Goal: Task Accomplishment & Management: Manage account settings

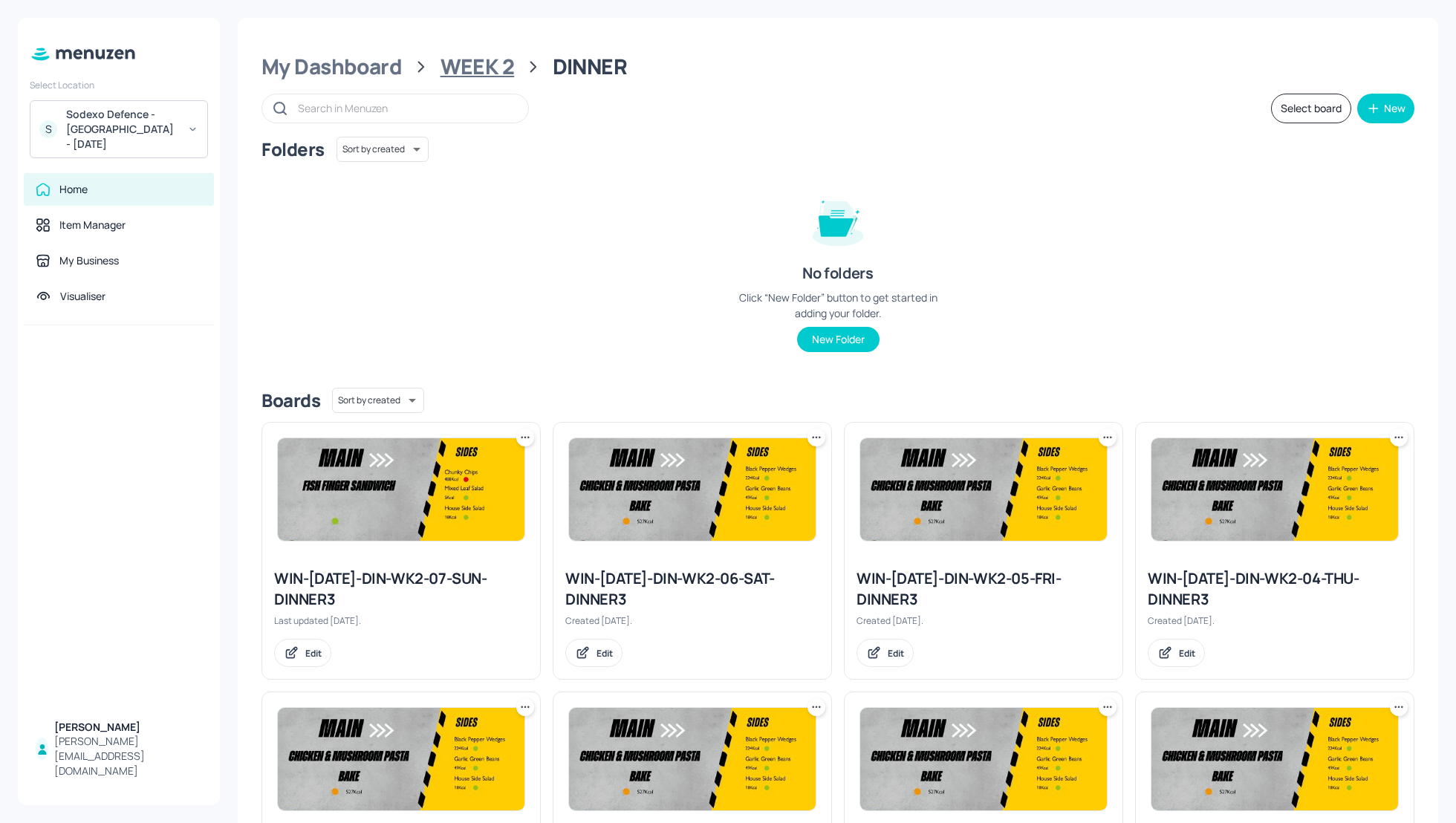
click at [459, 67] on div "WEEK 2" at bounding box center [477, 67] width 74 height 27
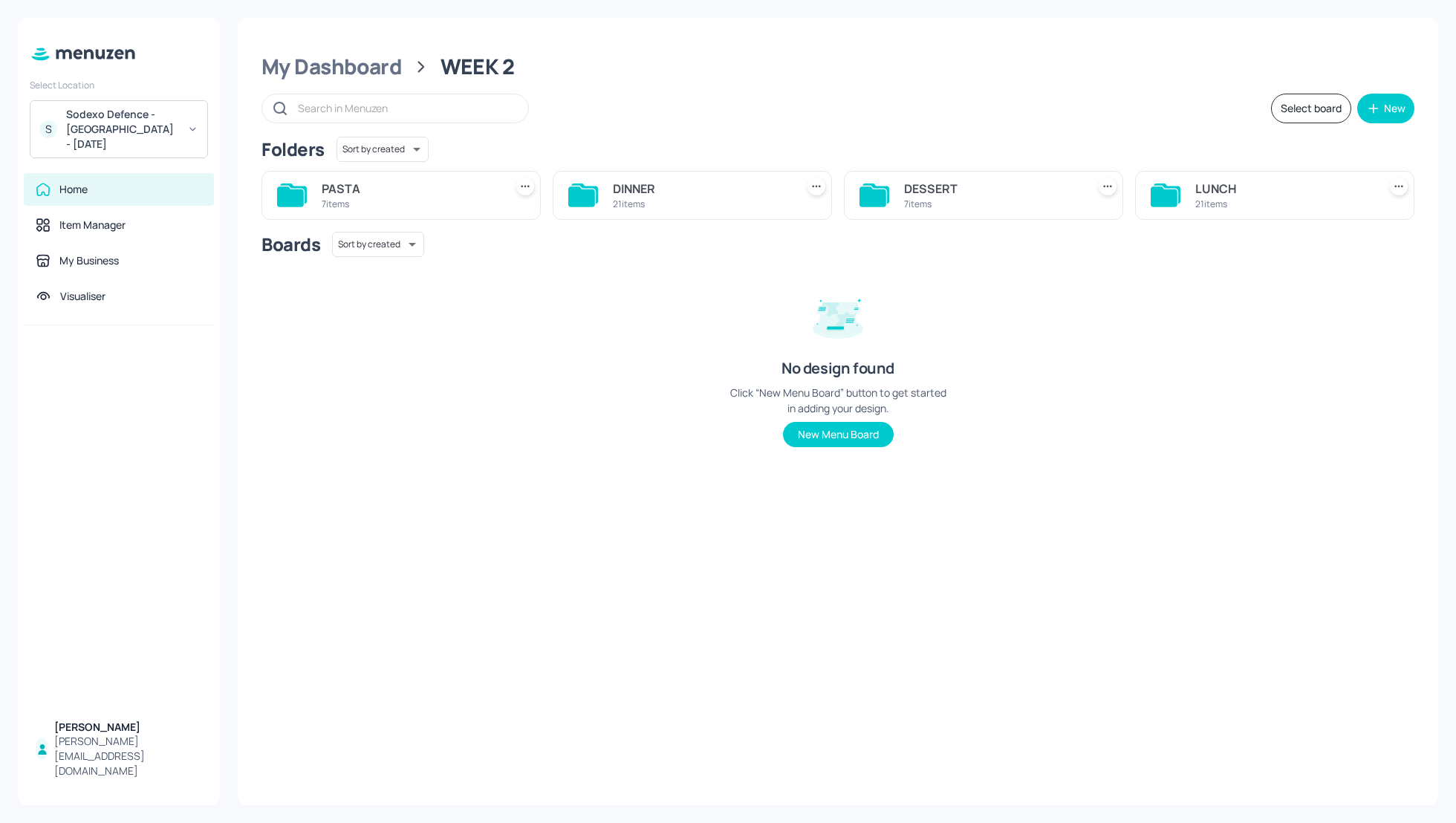
click at [631, 187] on div "DINNER" at bounding box center [701, 189] width 177 height 18
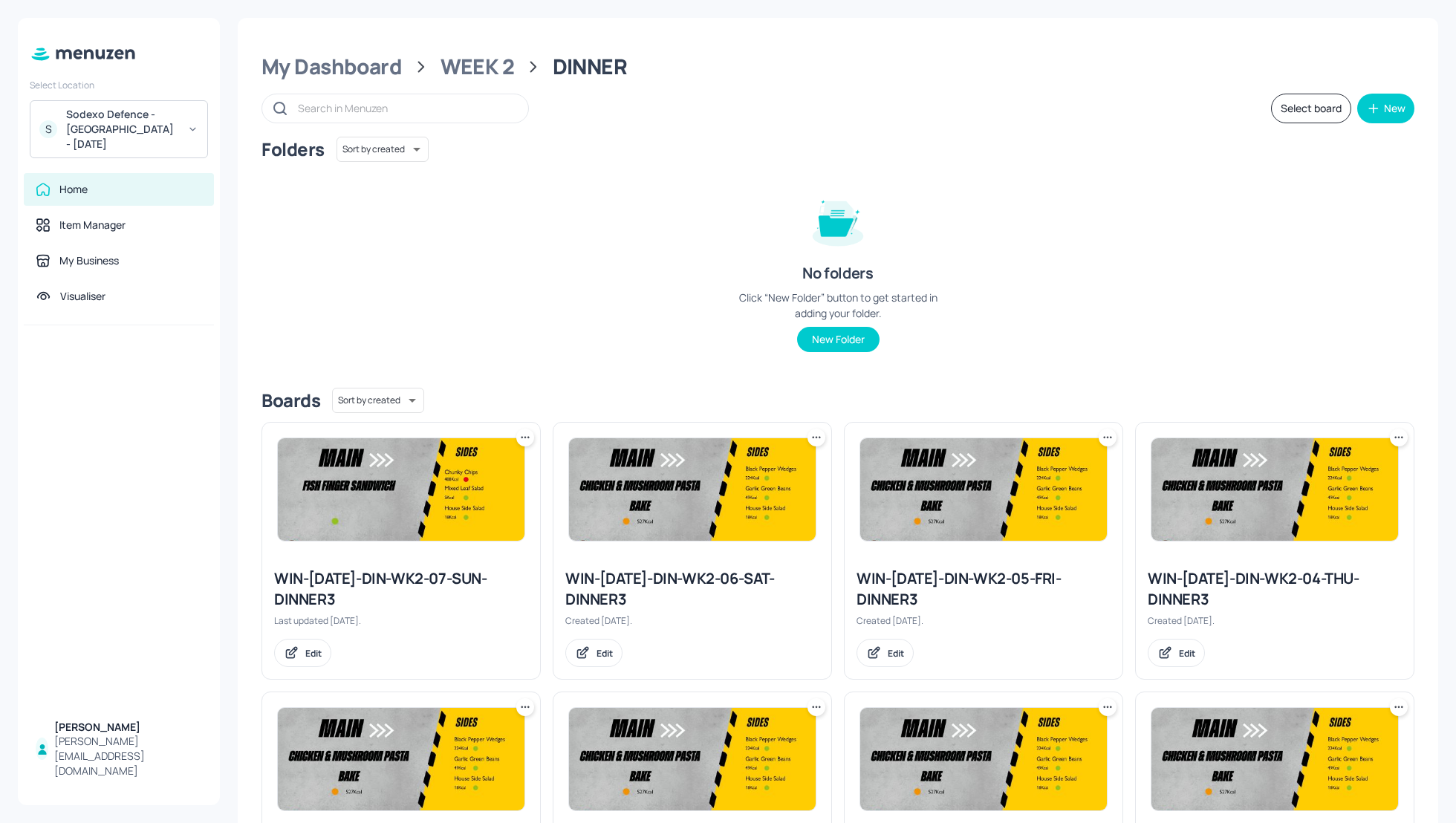
click at [1284, 269] on div "Folders Sort by created id ​ No folders Click “New Folder” button to get starte…" at bounding box center [838, 256] width 1153 height 239
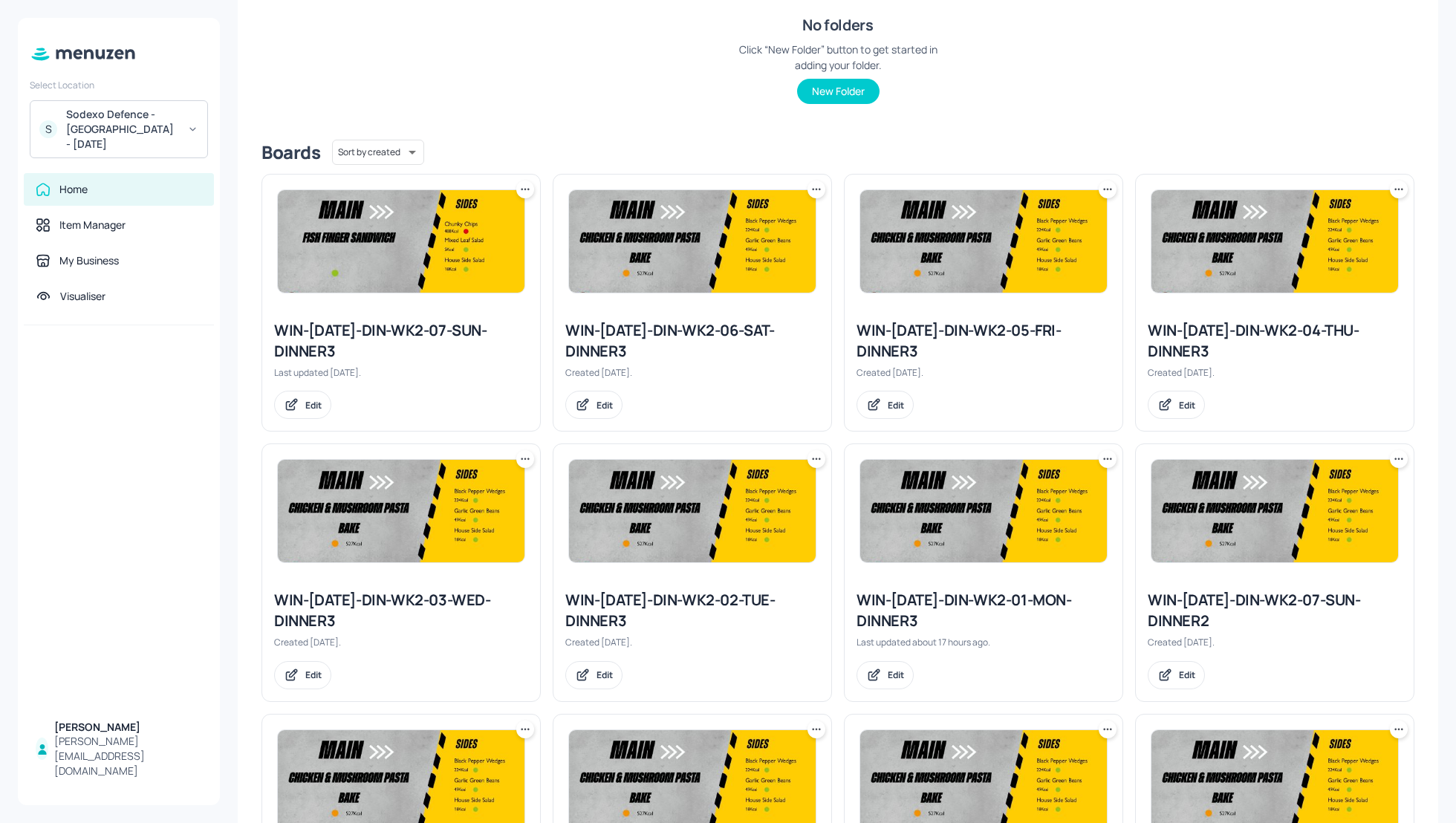
scroll to position [277, 0]
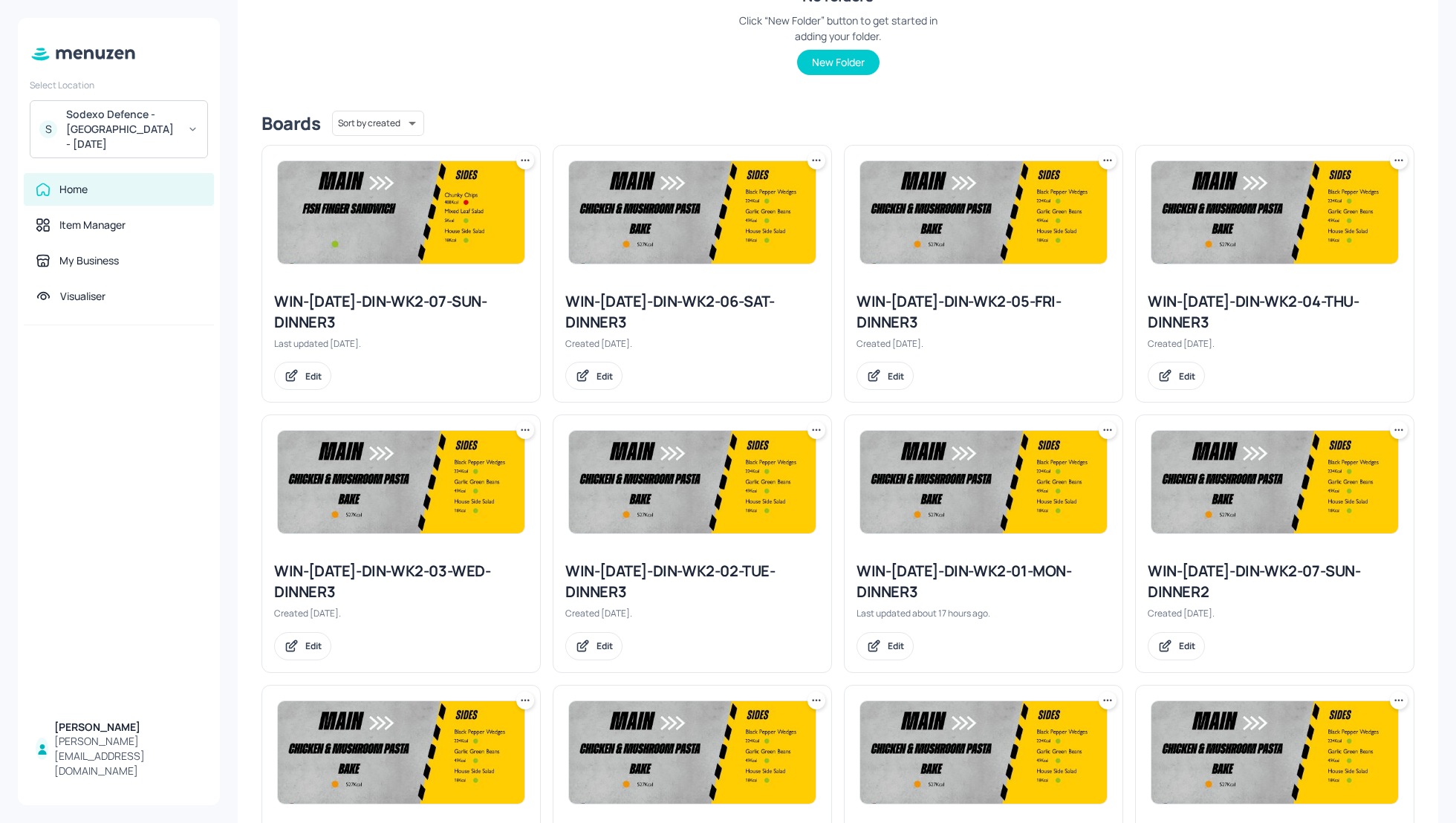
drag, startPoint x: 1455, startPoint y: 251, endPoint x: 1451, endPoint y: 482, distance: 231.0
click at [1451, 484] on div "My Dashboard WEEK 2 DINNER Select board New Folders Sort by created id ​ No fol…" at bounding box center [838, 411] width 1236 height 823
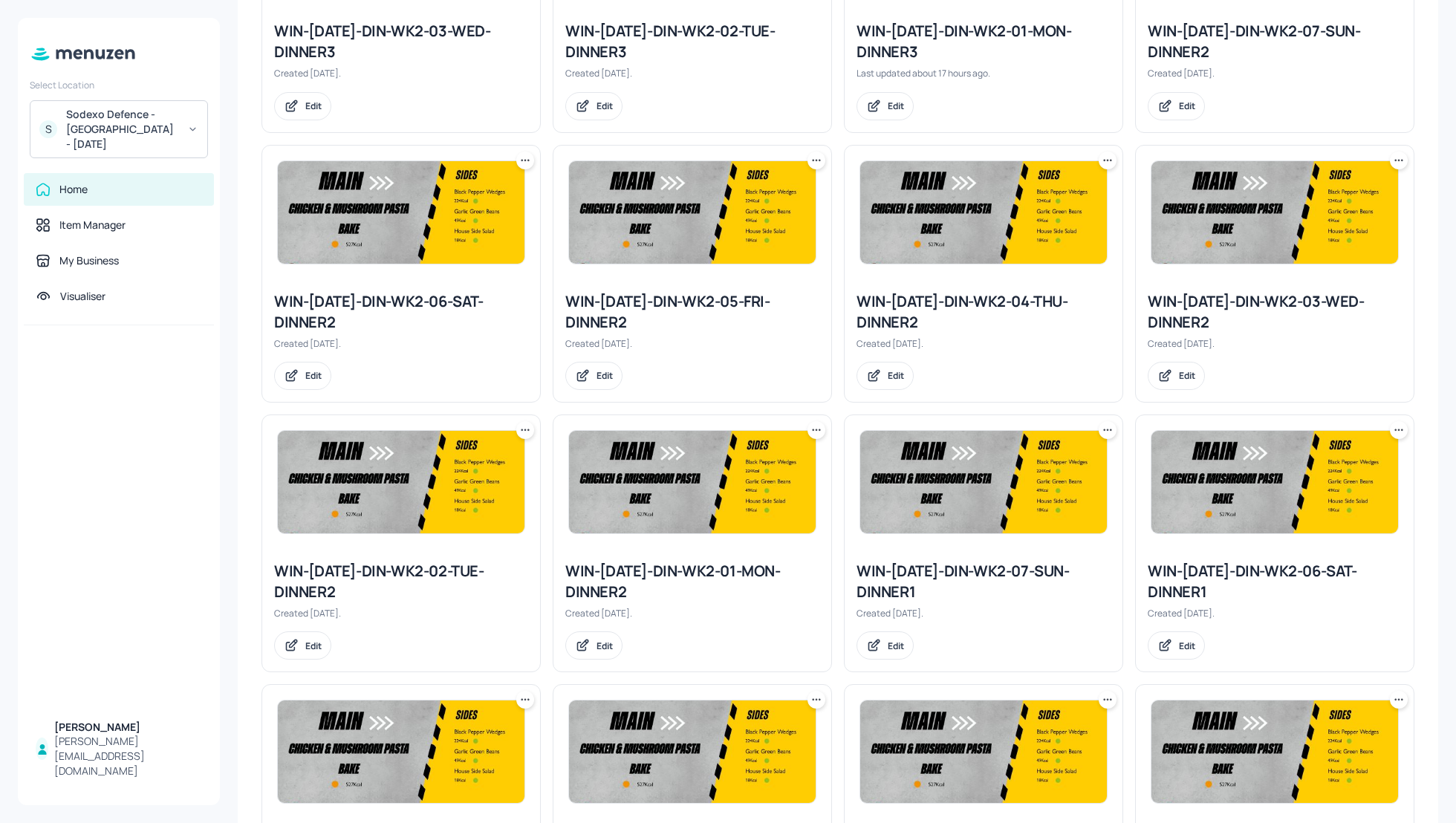
scroll to position [831, 0]
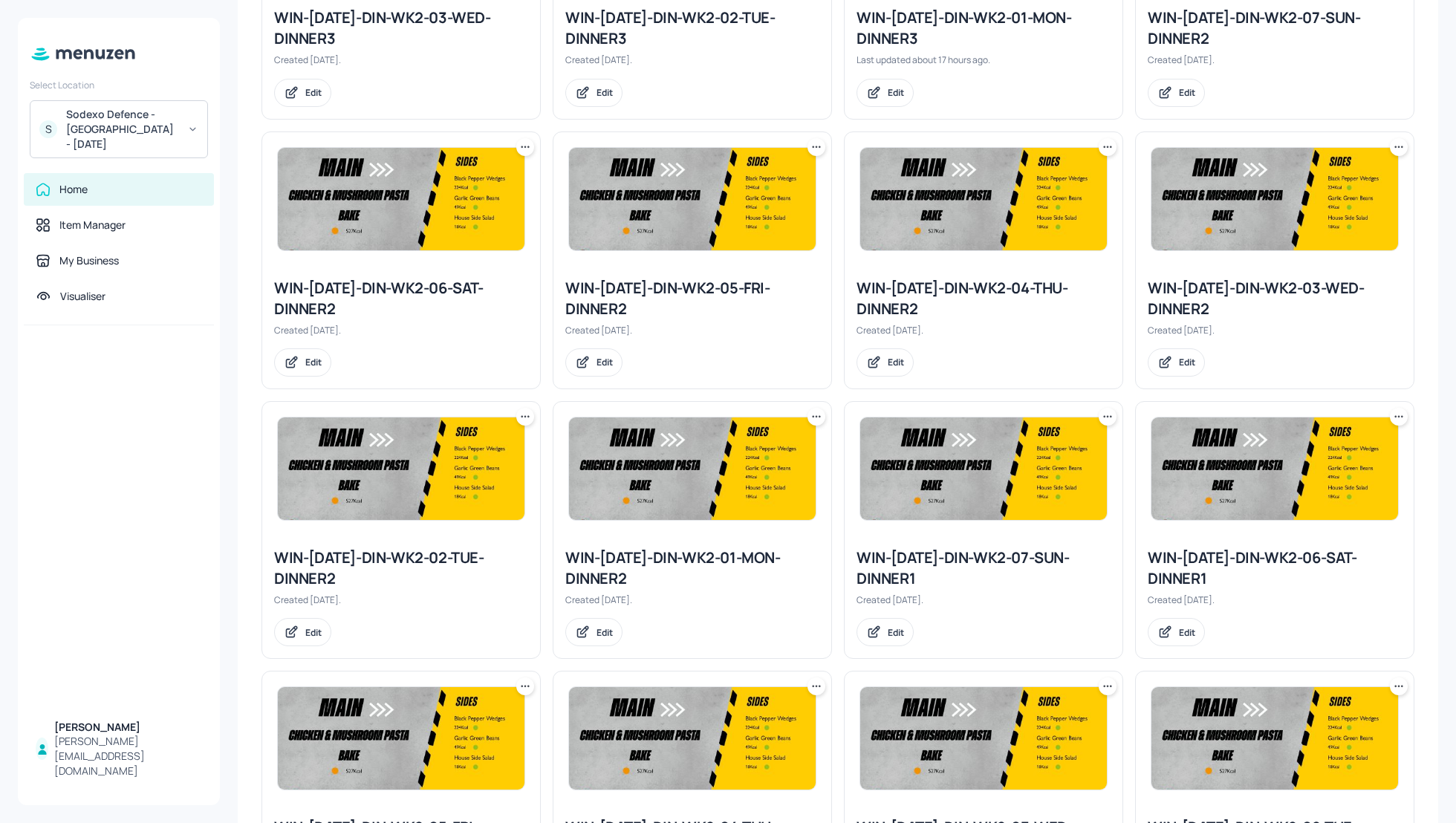
click at [1235, 299] on div "WIN-[DATE]-DIN-WK2-03-WED-DINNER2" at bounding box center [1274, 298] width 254 height 41
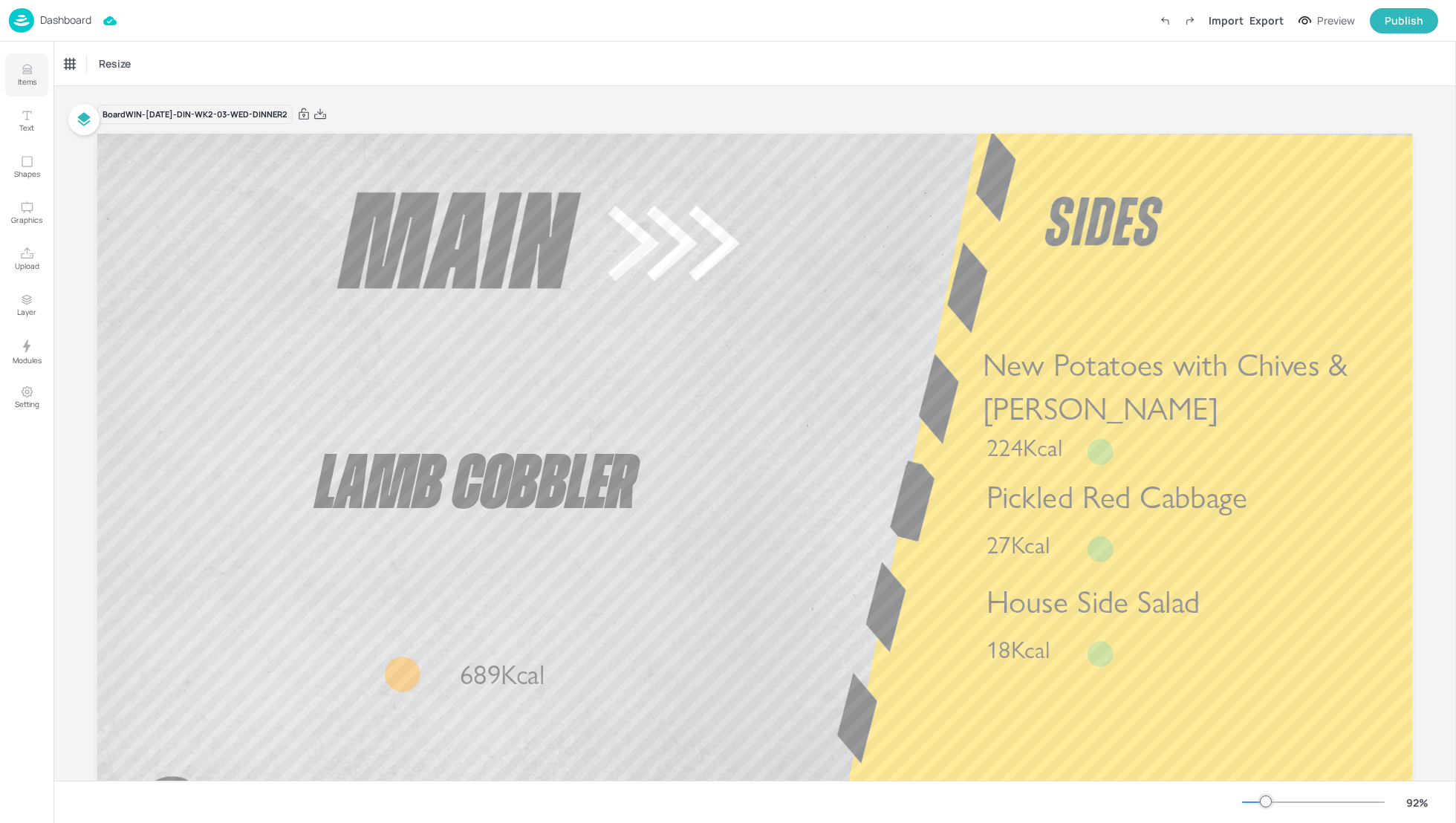
click at [23, 72] on icon "Items" at bounding box center [27, 73] width 9 height 2
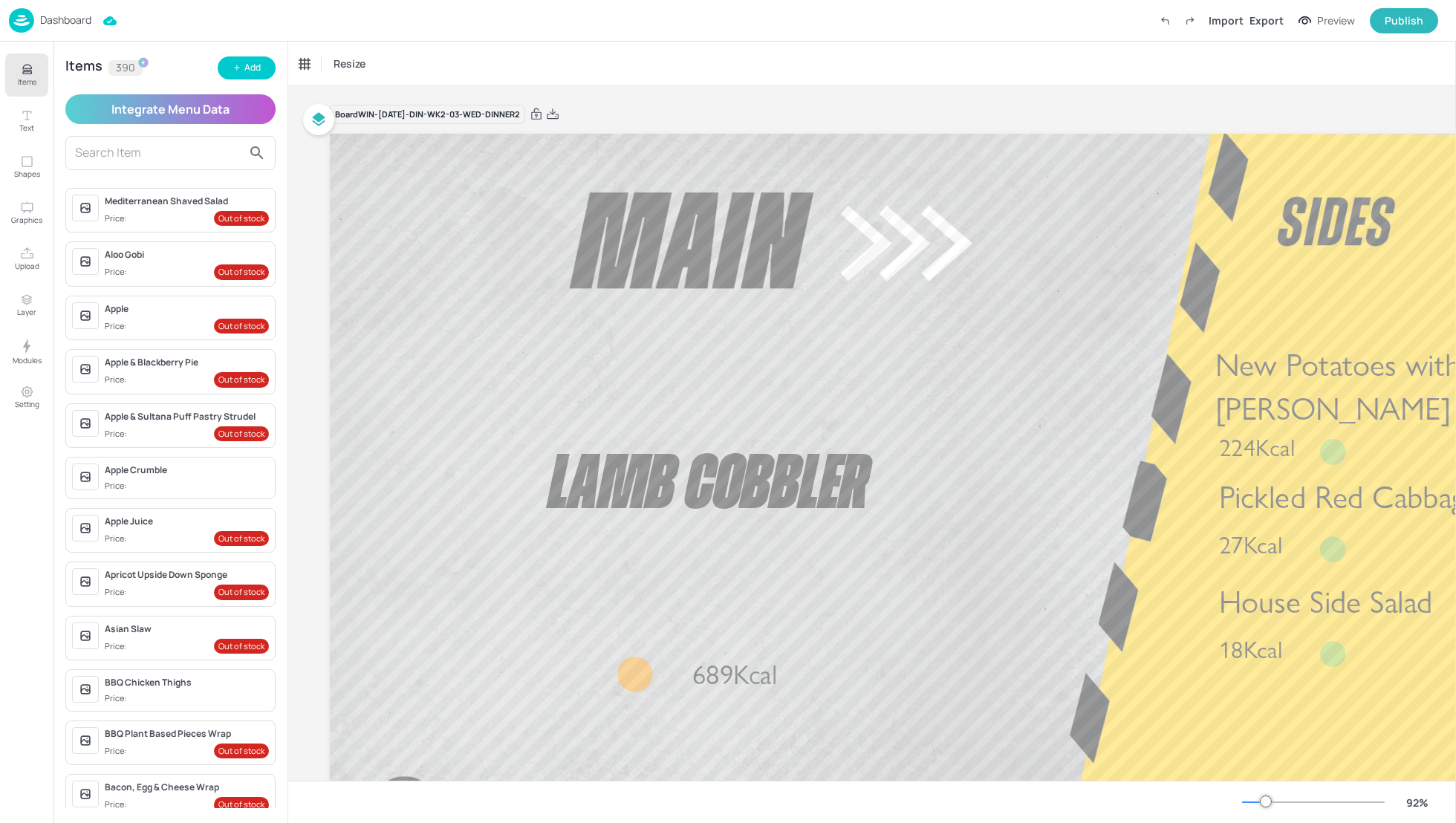
drag, startPoint x: 287, startPoint y: 227, endPoint x: 287, endPoint y: 246, distance: 19.0
click at [287, 246] on div "Mediterranean Shaved Salad Price: Out of stock Aloo Gobi Price: Out of stock Ap…" at bounding box center [170, 492] width 234 height 632
click at [29, 253] on icon "Upload" at bounding box center [27, 254] width 14 height 14
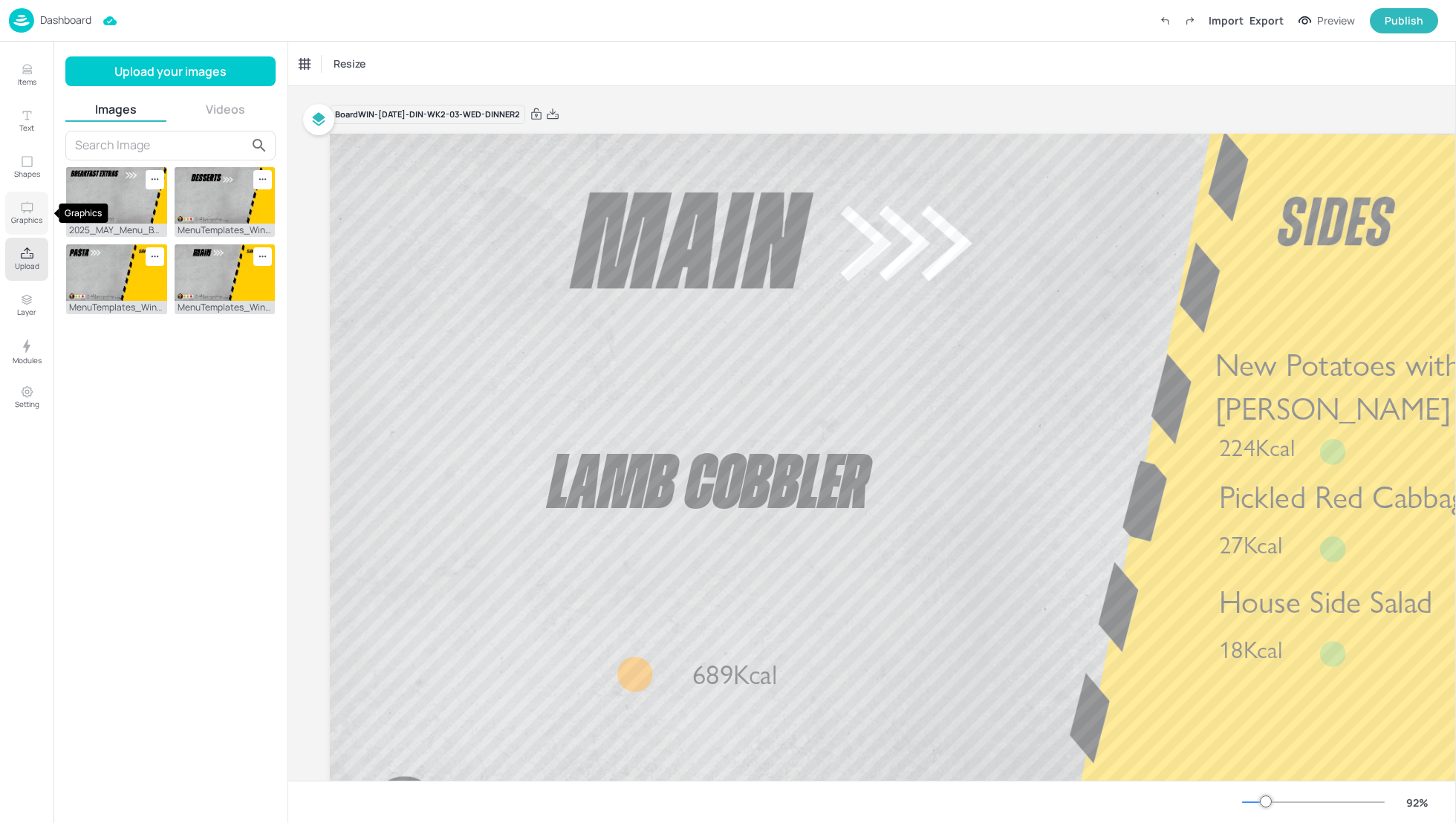
click at [29, 206] on icon "Graphics" at bounding box center [27, 207] width 14 height 14
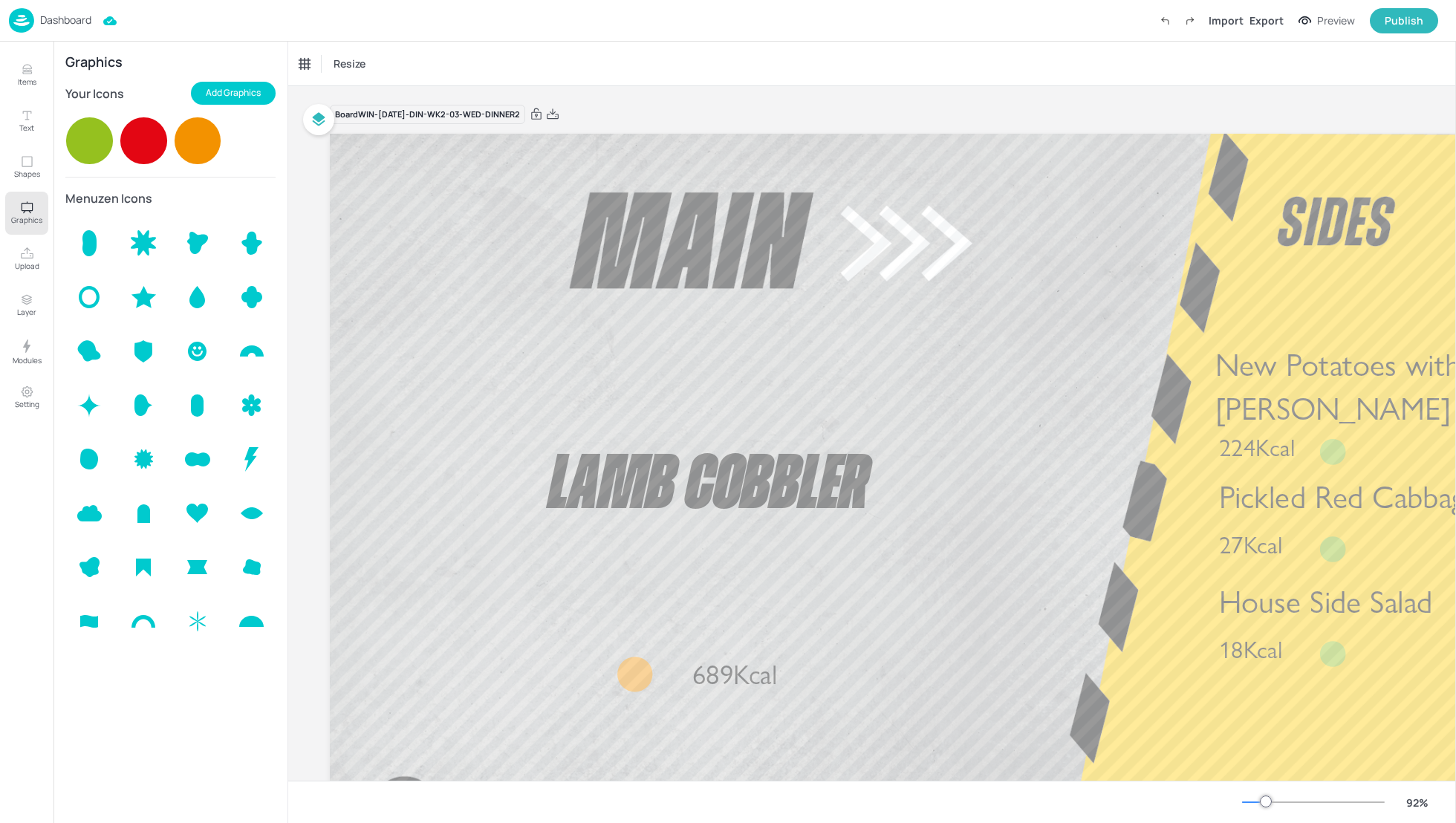
click at [60, 22] on p "Dashboard" at bounding box center [65, 20] width 51 height 11
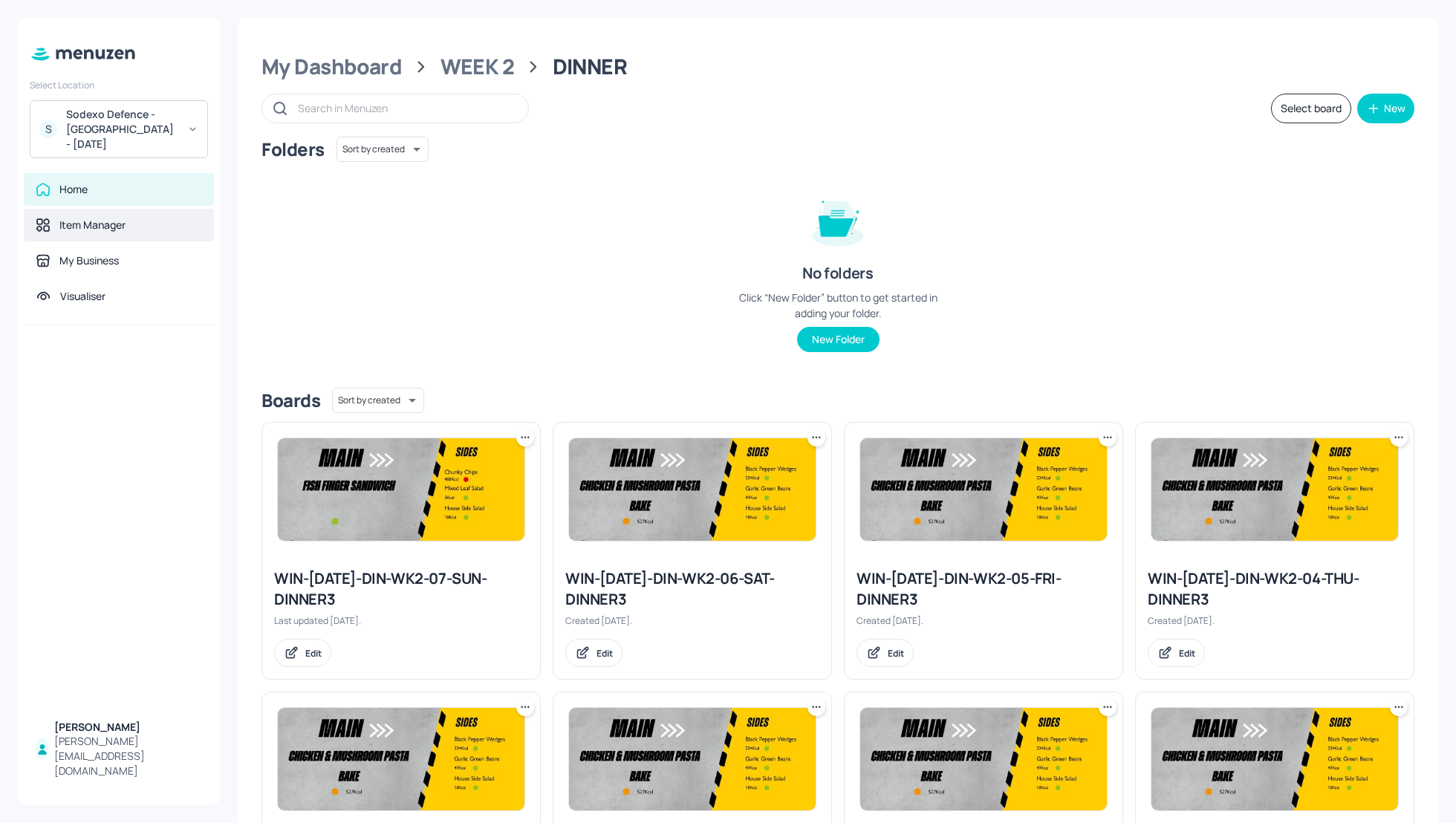
click at [75, 229] on div "Item Manager" at bounding box center [92, 225] width 66 height 15
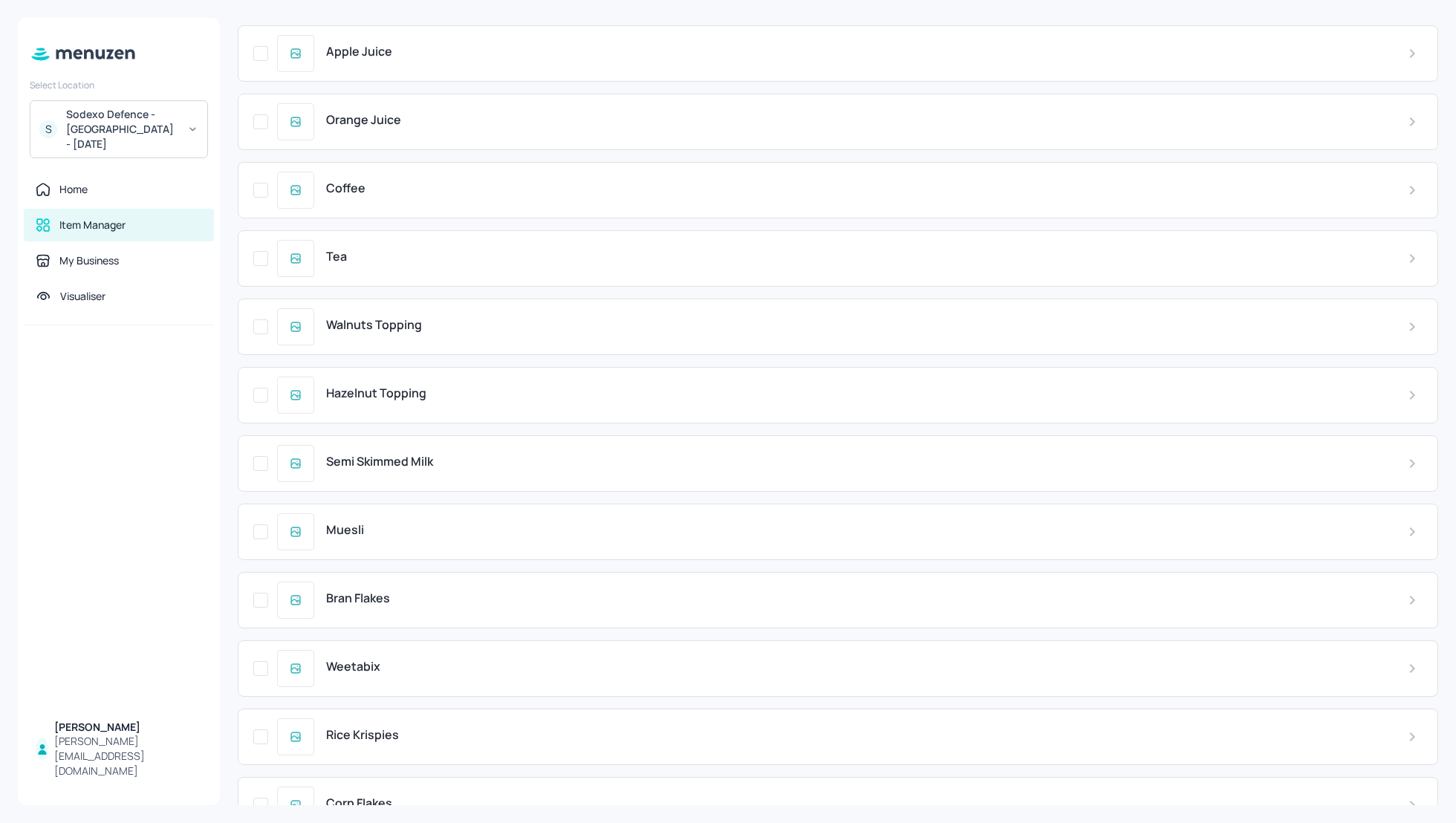
scroll to position [23632, 0]
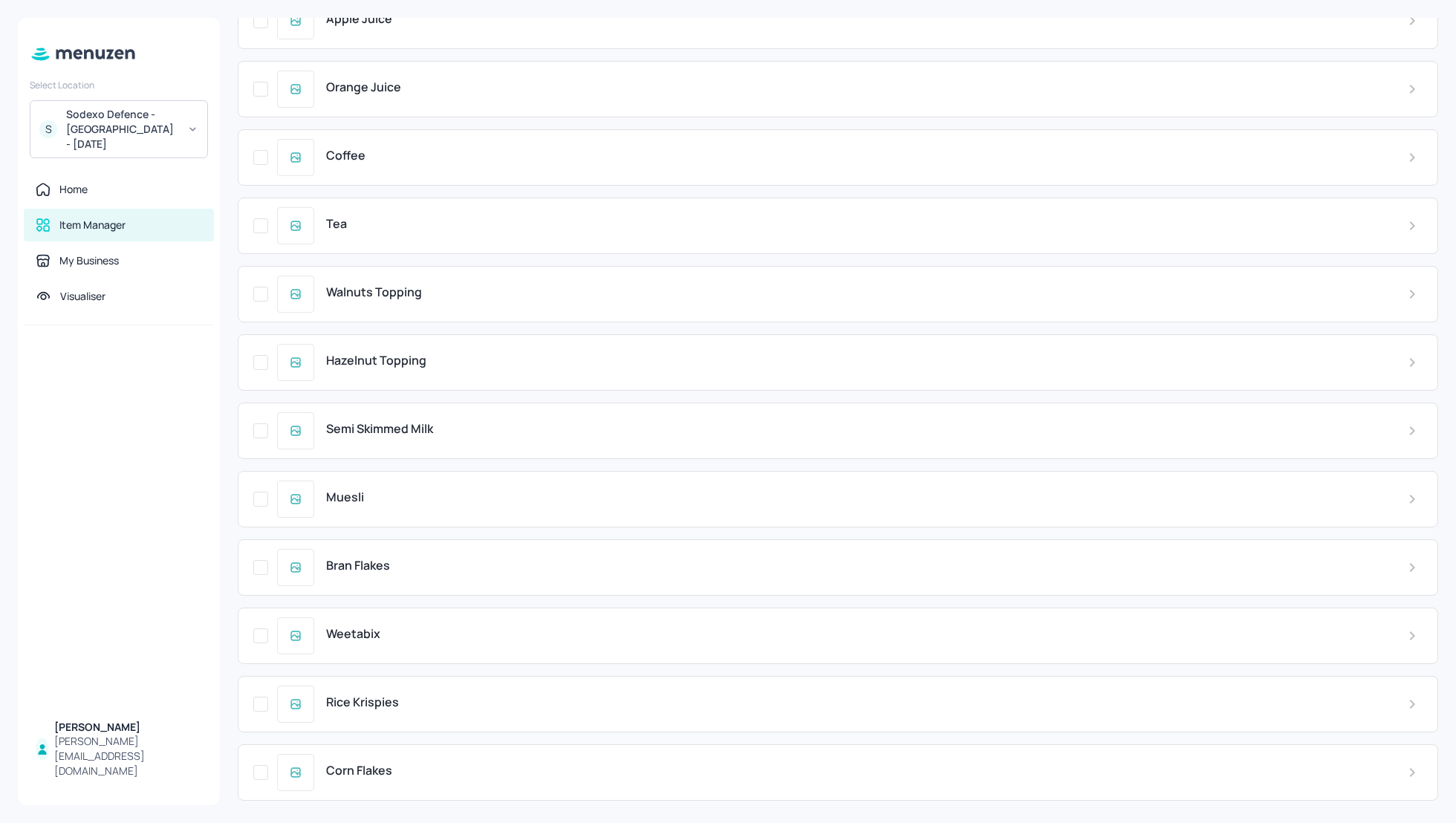
click at [1438, 727] on div "Items Upload file Export file New Item ​ Planted Burger & Onion Bhaji & Yoghurt…" at bounding box center [838, 411] width 1236 height 823
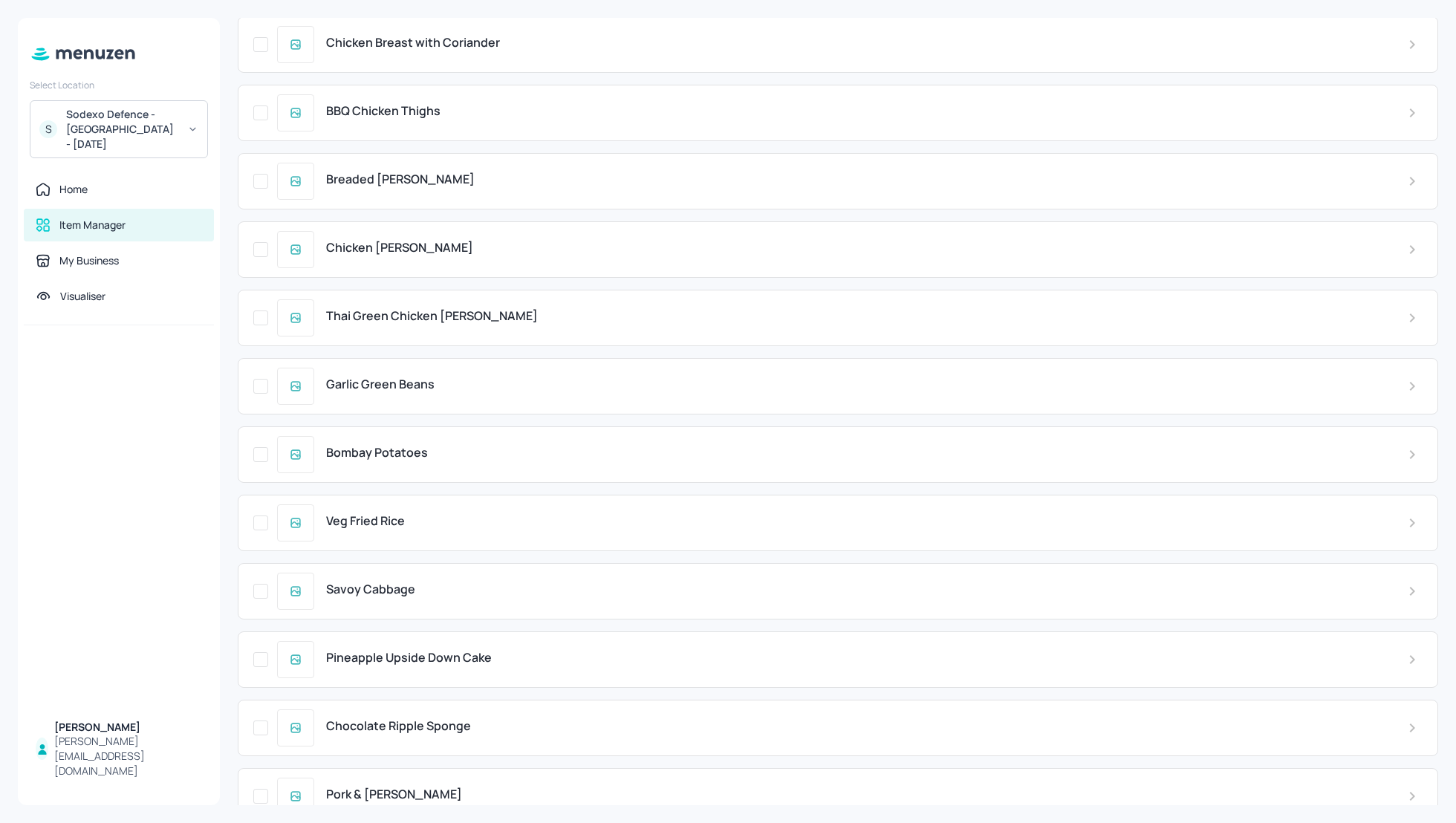
scroll to position [0, 0]
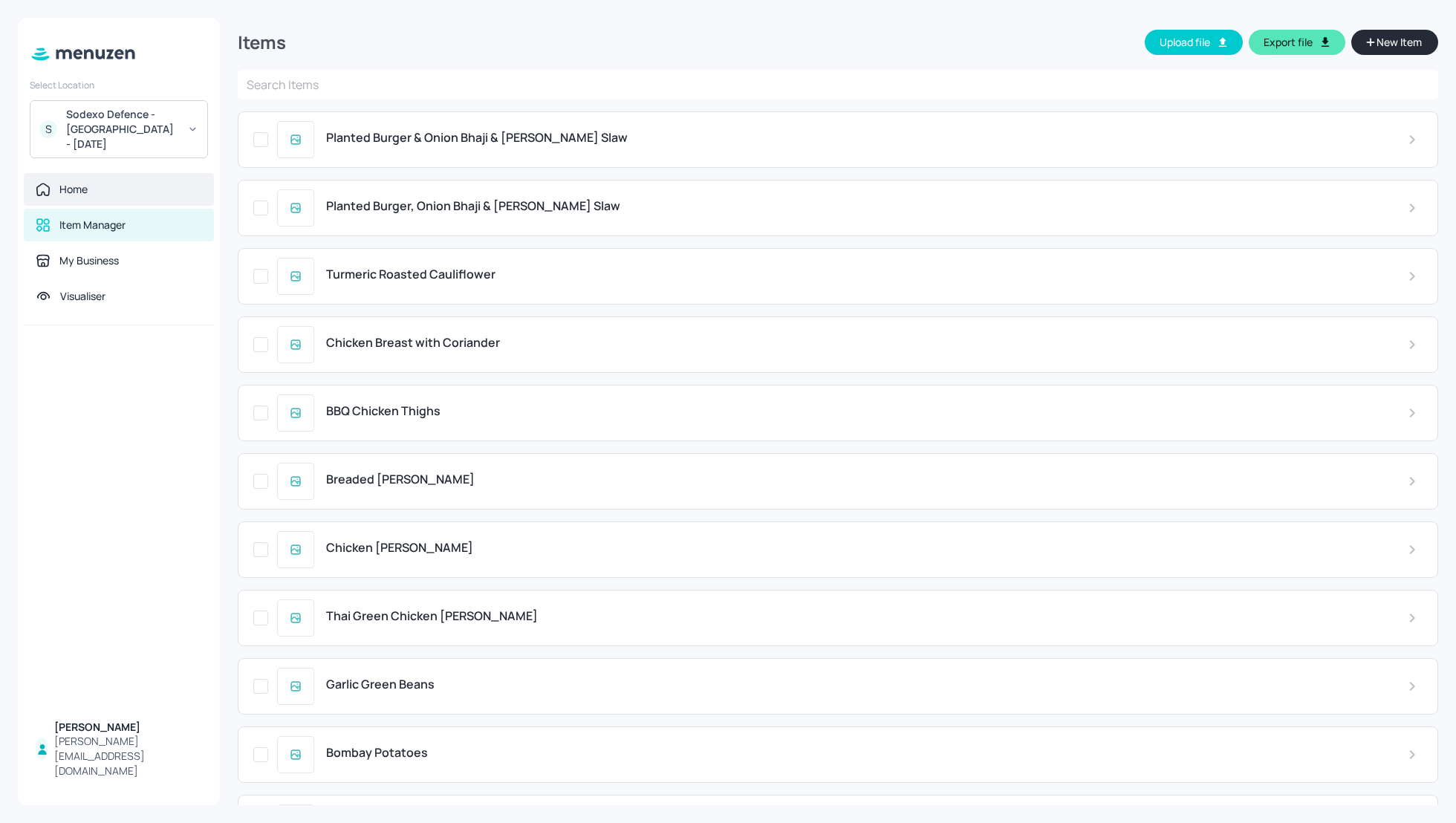
click at [114, 176] on div "Home" at bounding box center [119, 190] width 191 height 33
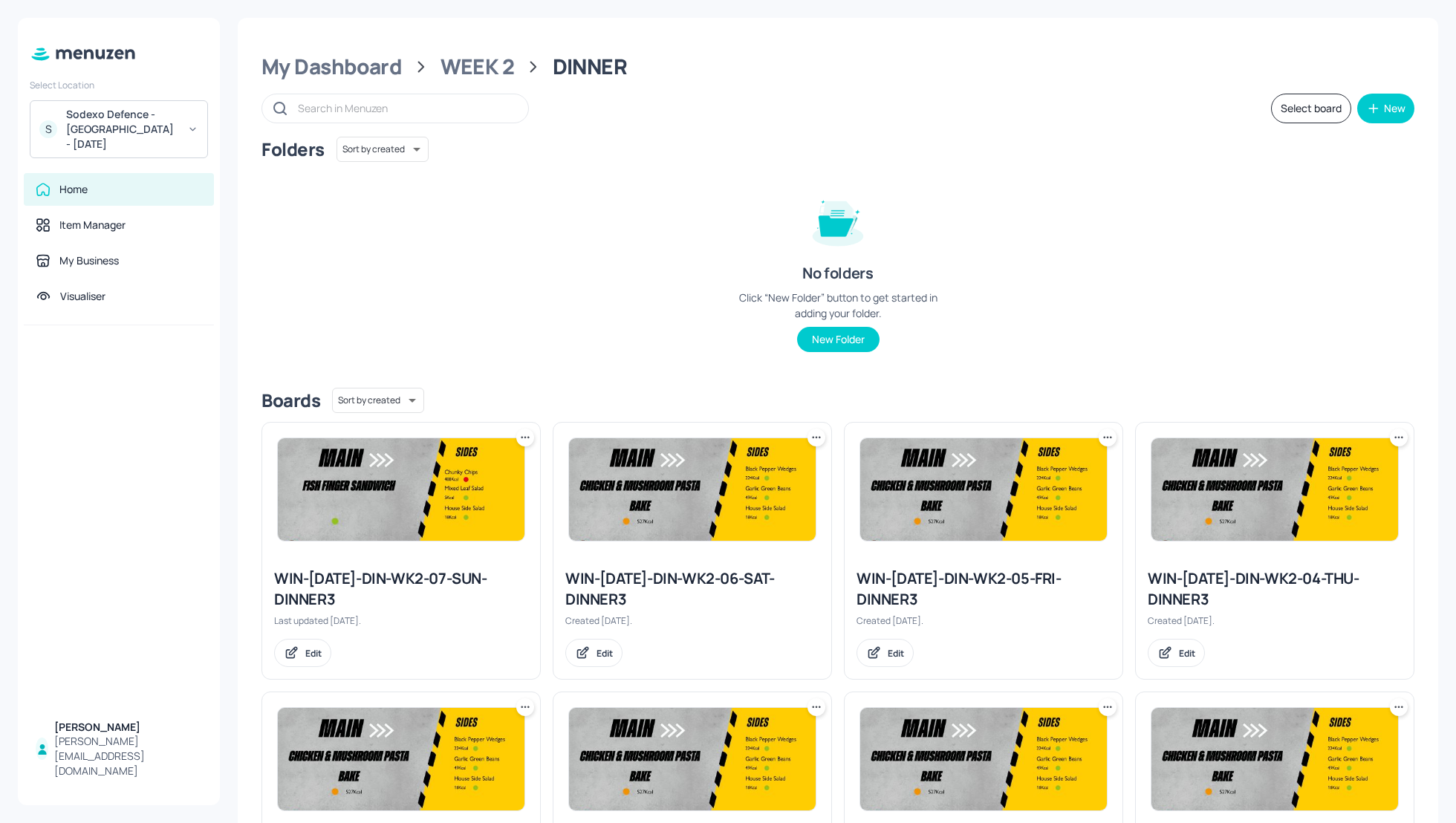
click at [689, 578] on div "WIN-[DATE]-DIN-WK2-06-SAT-DINNER3" at bounding box center [692, 589] width 254 height 41
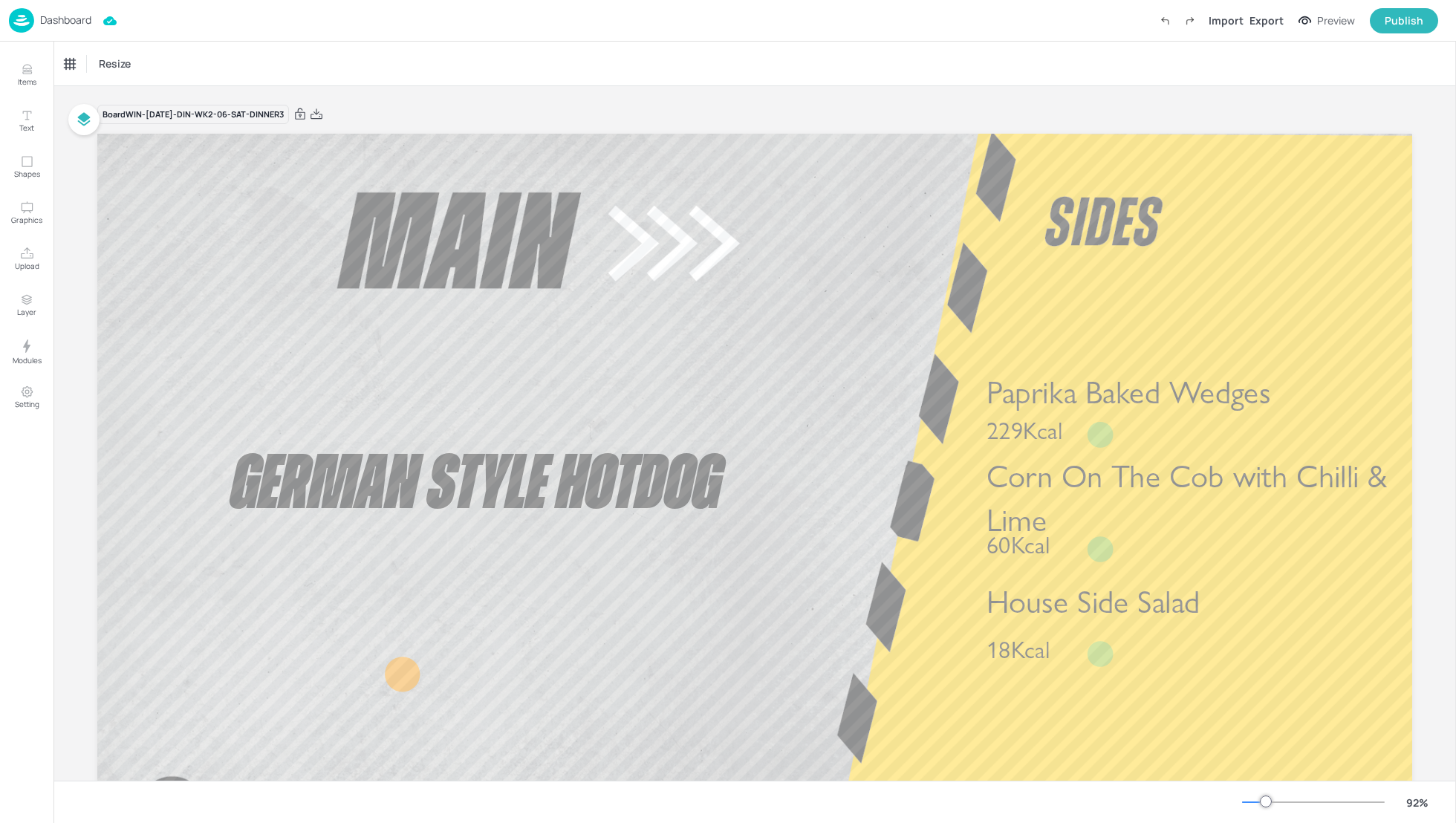
click at [37, 14] on div "Dashboard" at bounding box center [50, 20] width 83 height 25
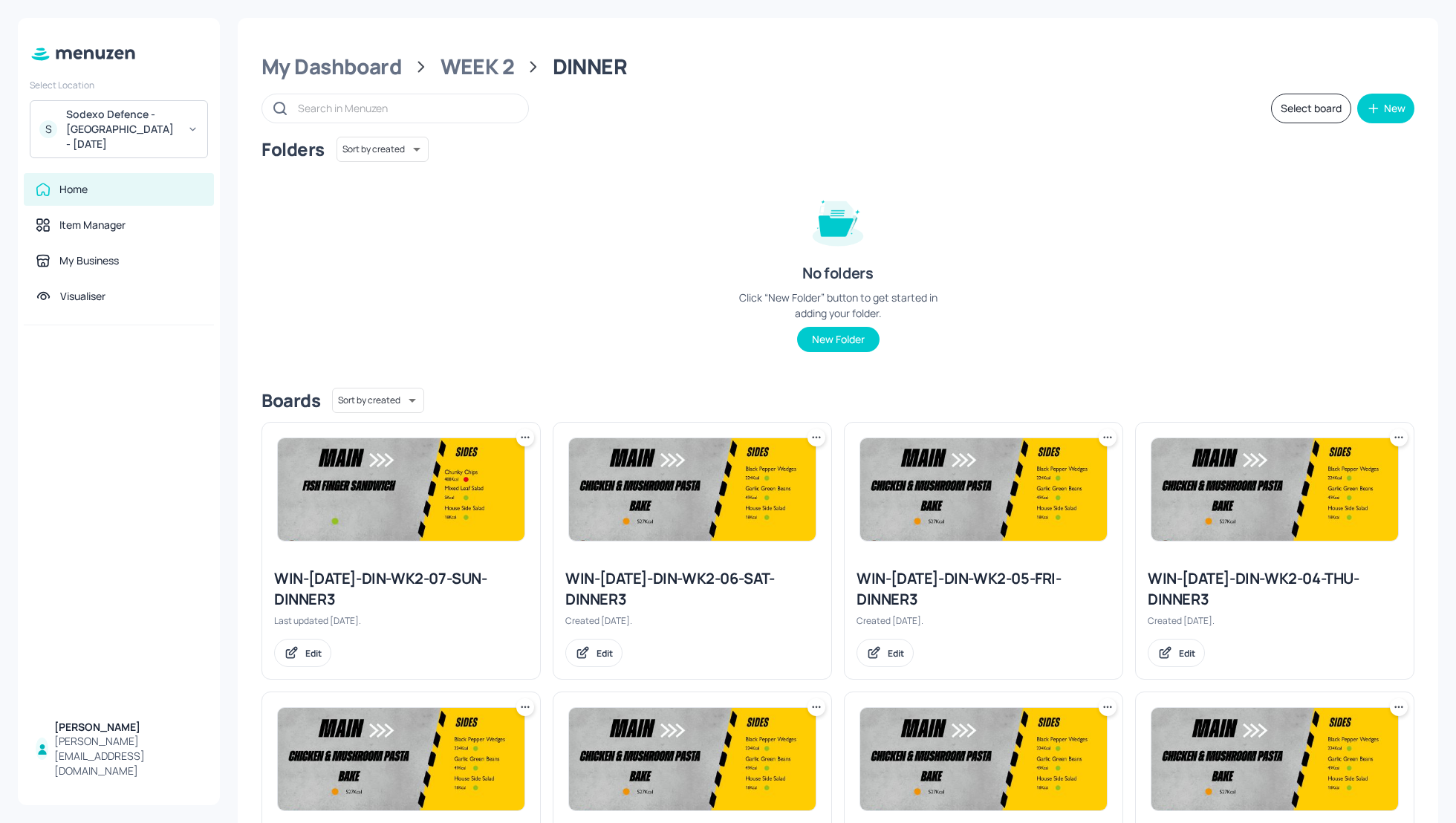
click at [113, 140] on div "Sodexo Defence - [GEOGRAPHIC_DATA] - [DATE]" at bounding box center [122, 129] width 113 height 44
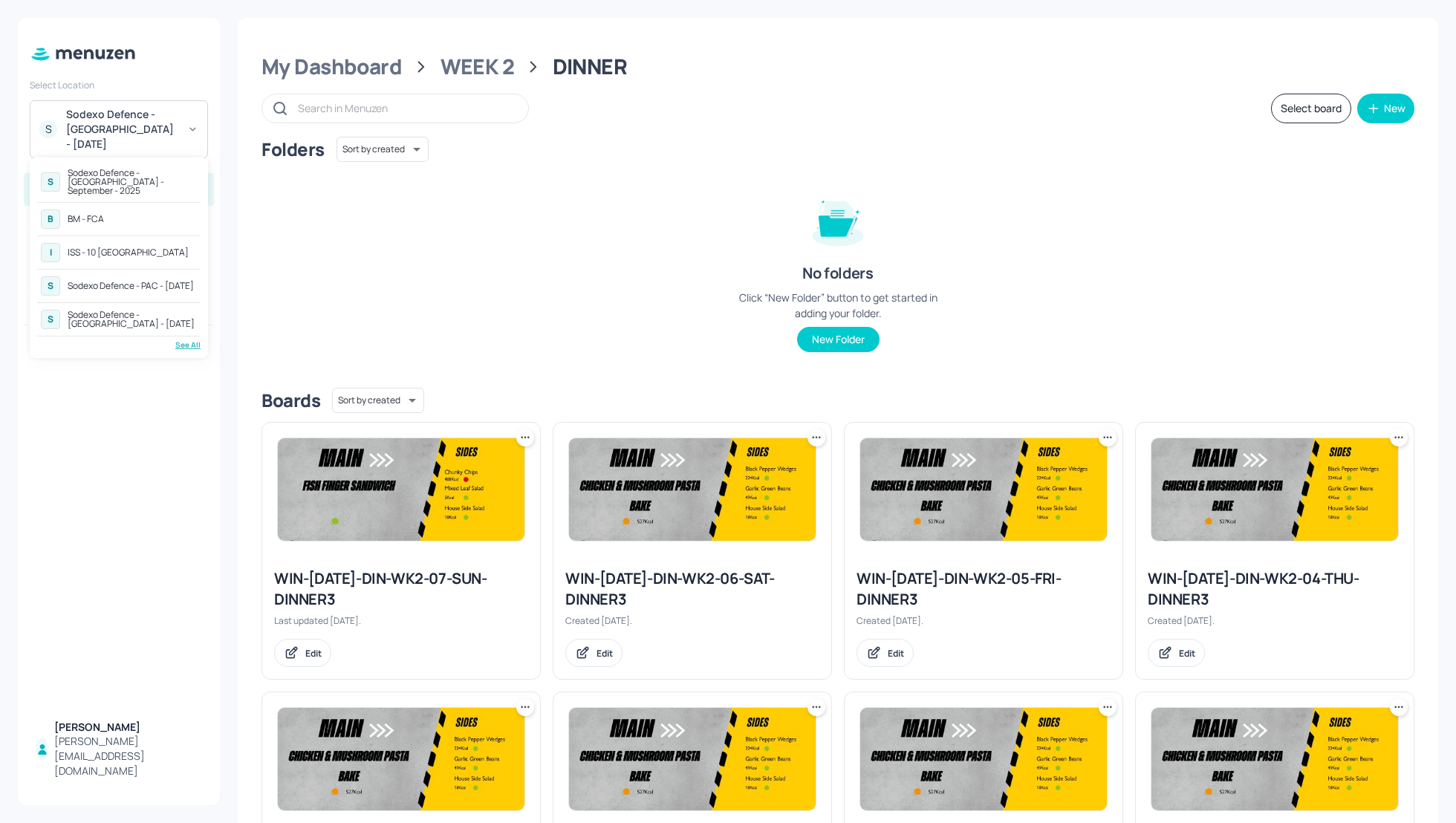
click at [113, 248] on div "ISS - 10 [GEOGRAPHIC_DATA]" at bounding box center [128, 253] width 121 height 9
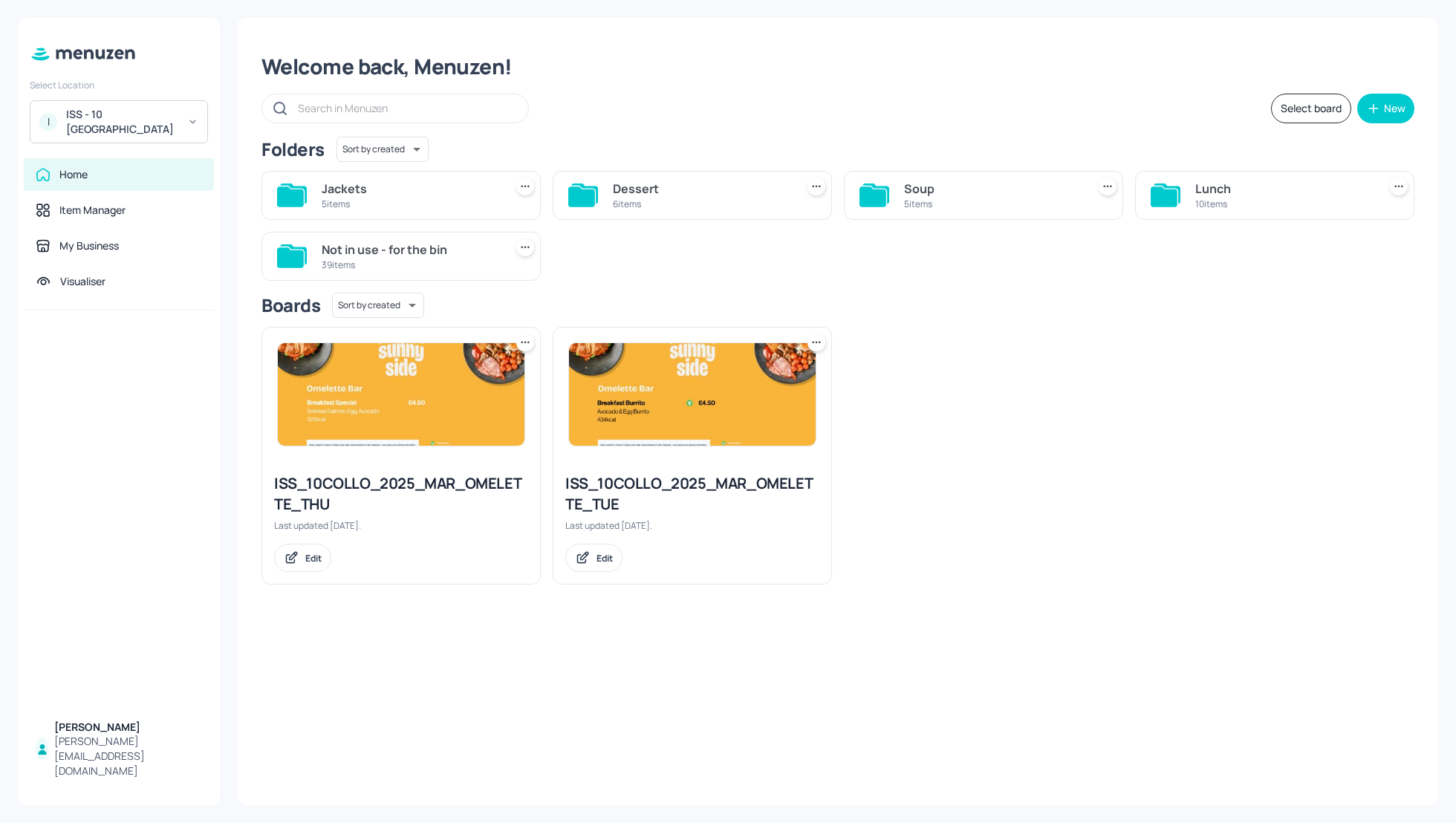
click at [854, 305] on div "Boards Sort by created id ​" at bounding box center [838, 305] width 1153 height 26
click at [930, 310] on div "Boards Sort by created id ​" at bounding box center [838, 305] width 1153 height 26
click at [914, 272] on div "Jackets 5 items Dessert 6 items Soup 5 items Lunch 10 items Not in use - for th…" at bounding box center [832, 220] width 1165 height 122
click at [1019, 357] on div "ISS_10COLLO_2025_MAR_OMELETTE_THU Last updated 26 days ago. Edit ISS_10COLLO_20…" at bounding box center [832, 449] width 1165 height 269
click at [1216, 182] on div "Lunch" at bounding box center [1283, 189] width 177 height 18
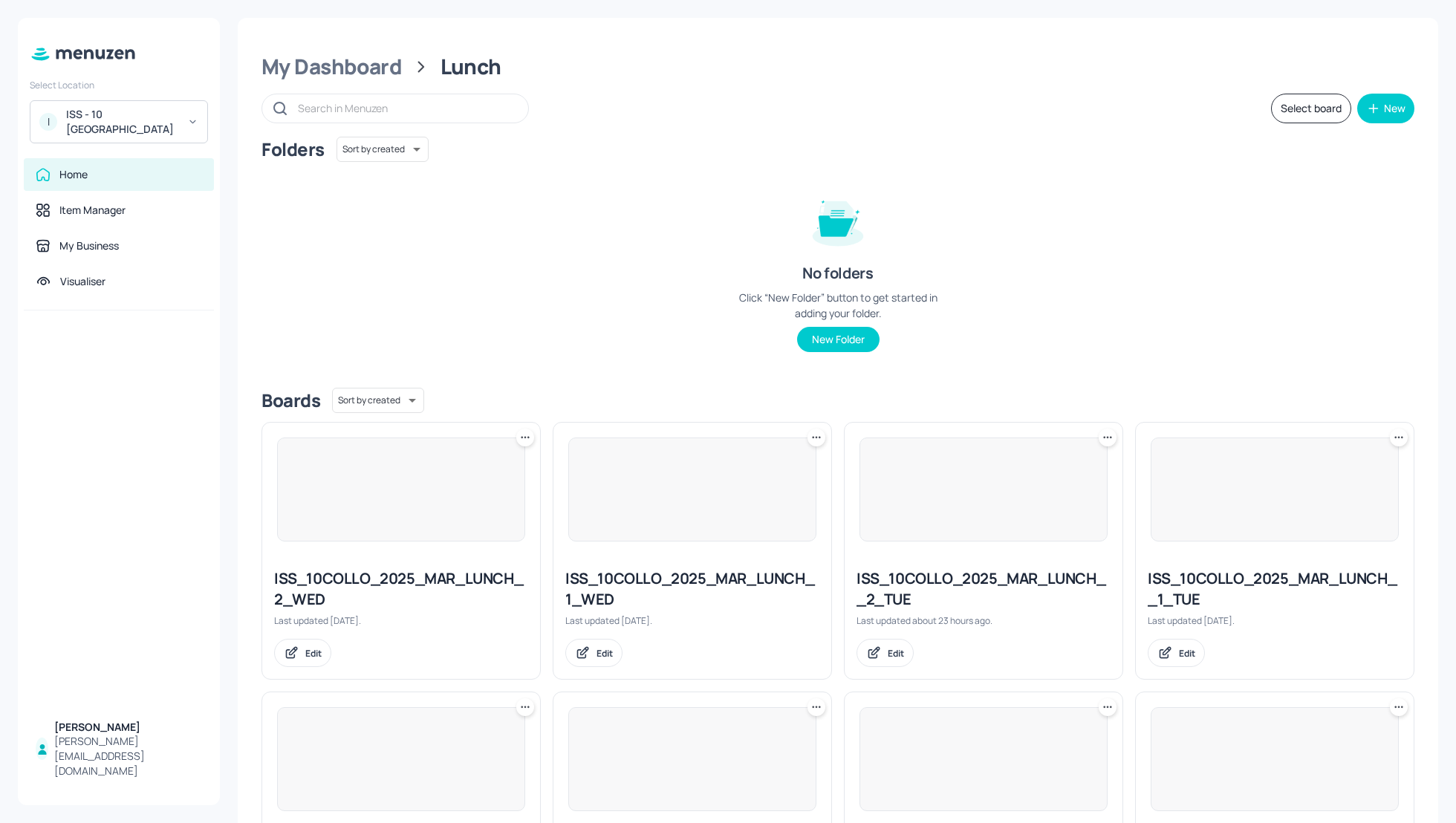
click at [1201, 191] on div "Folders Sort by created id ​ No folders Click “New Folder” button to get starte…" at bounding box center [838, 256] width 1153 height 239
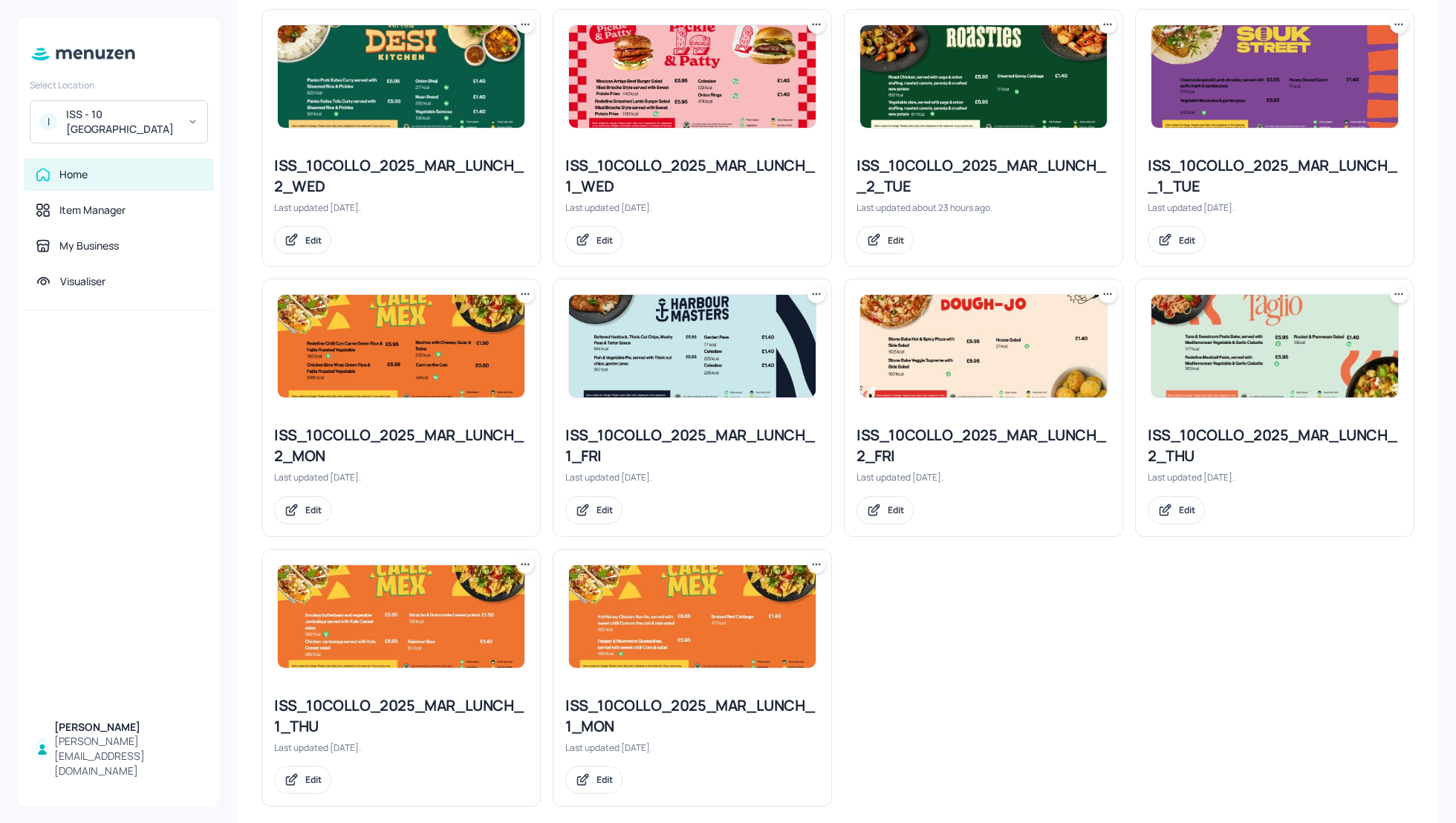
scroll to position [429, 0]
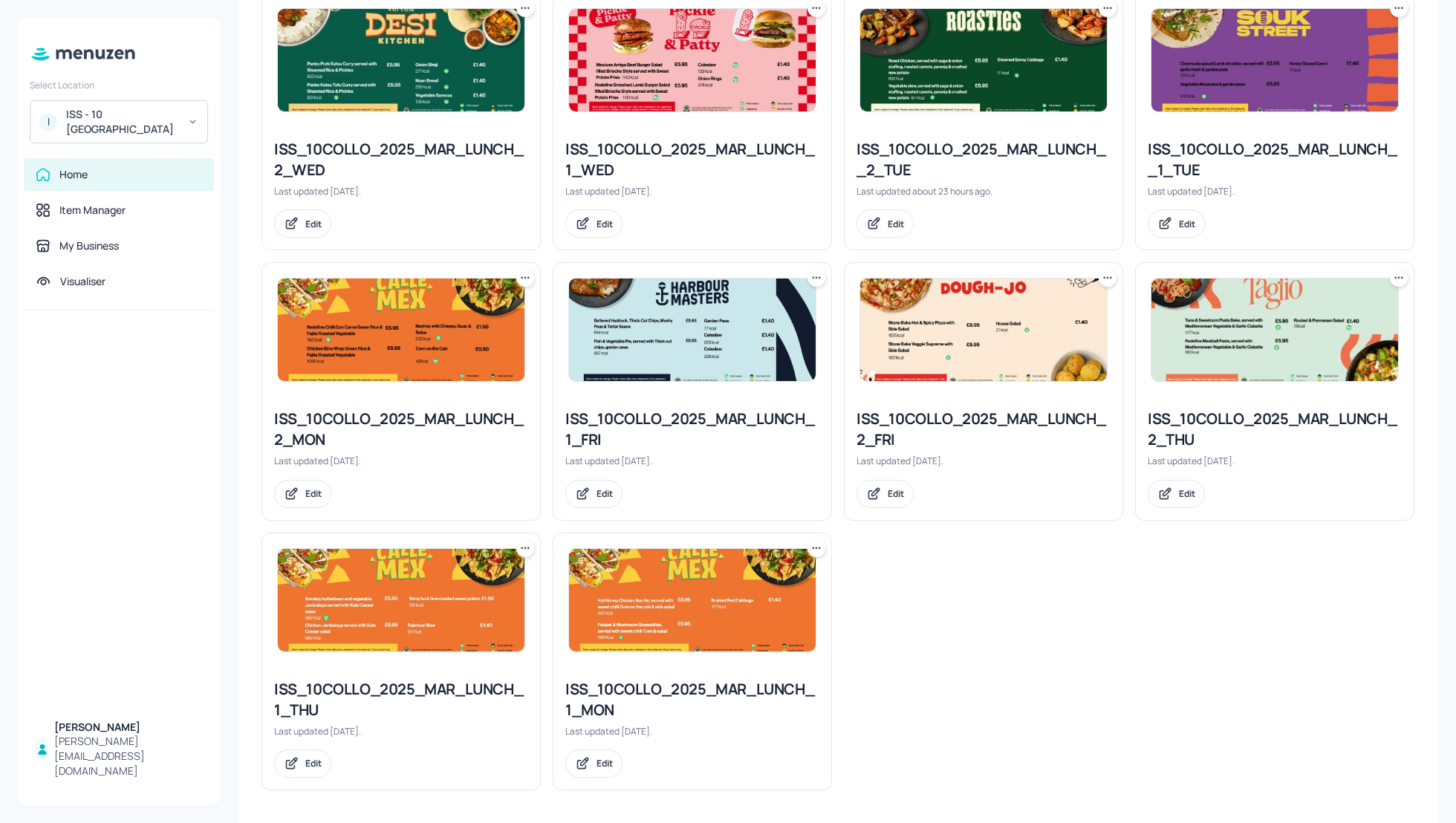
click at [1221, 704] on div "ISS_10COLLO_2025_MAR_LUNCH_2_WED Last updated 14 days ago. Edit ISS_10COLLO_202…" at bounding box center [832, 385] width 1165 height 809
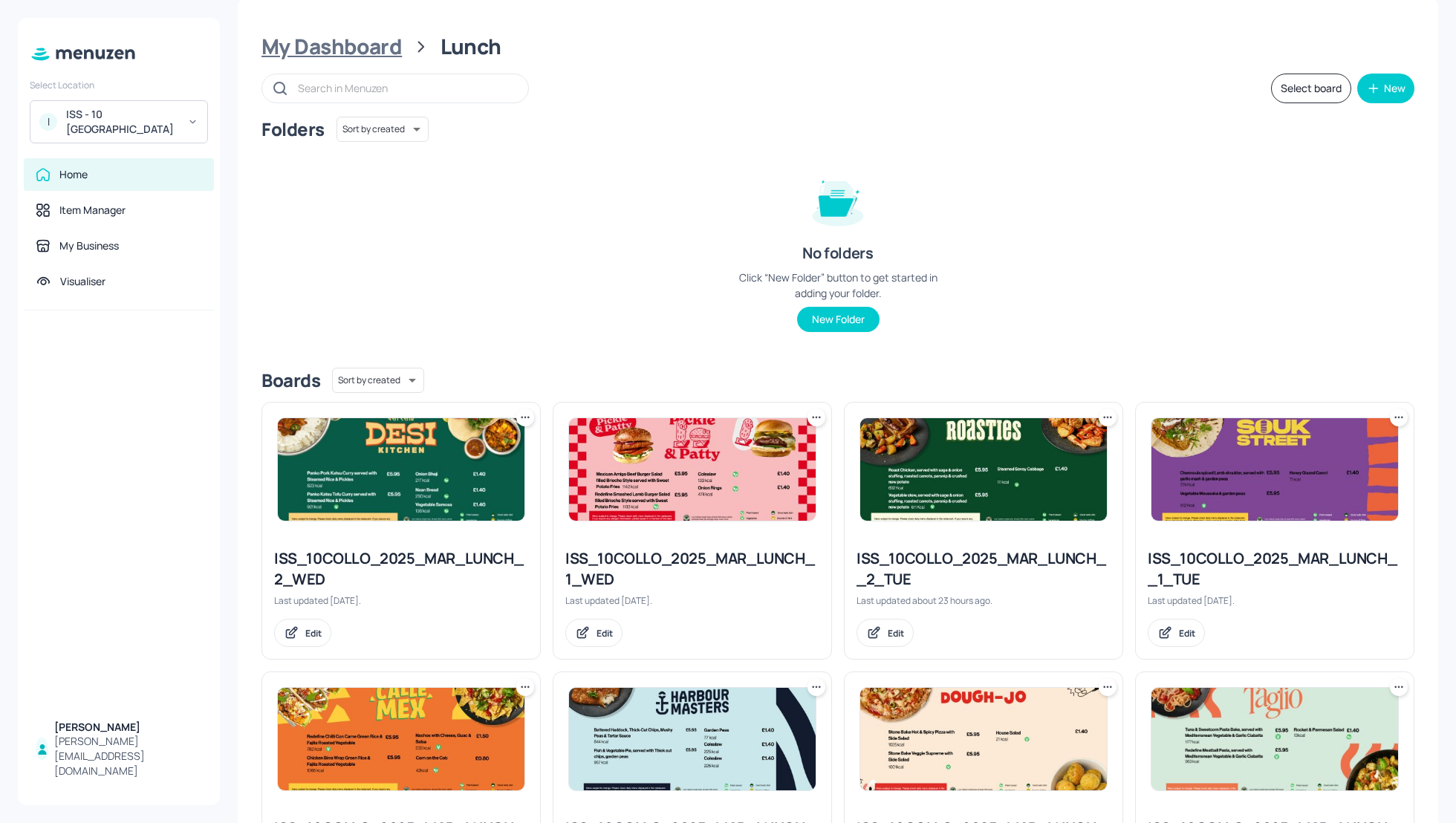
scroll to position [0, 0]
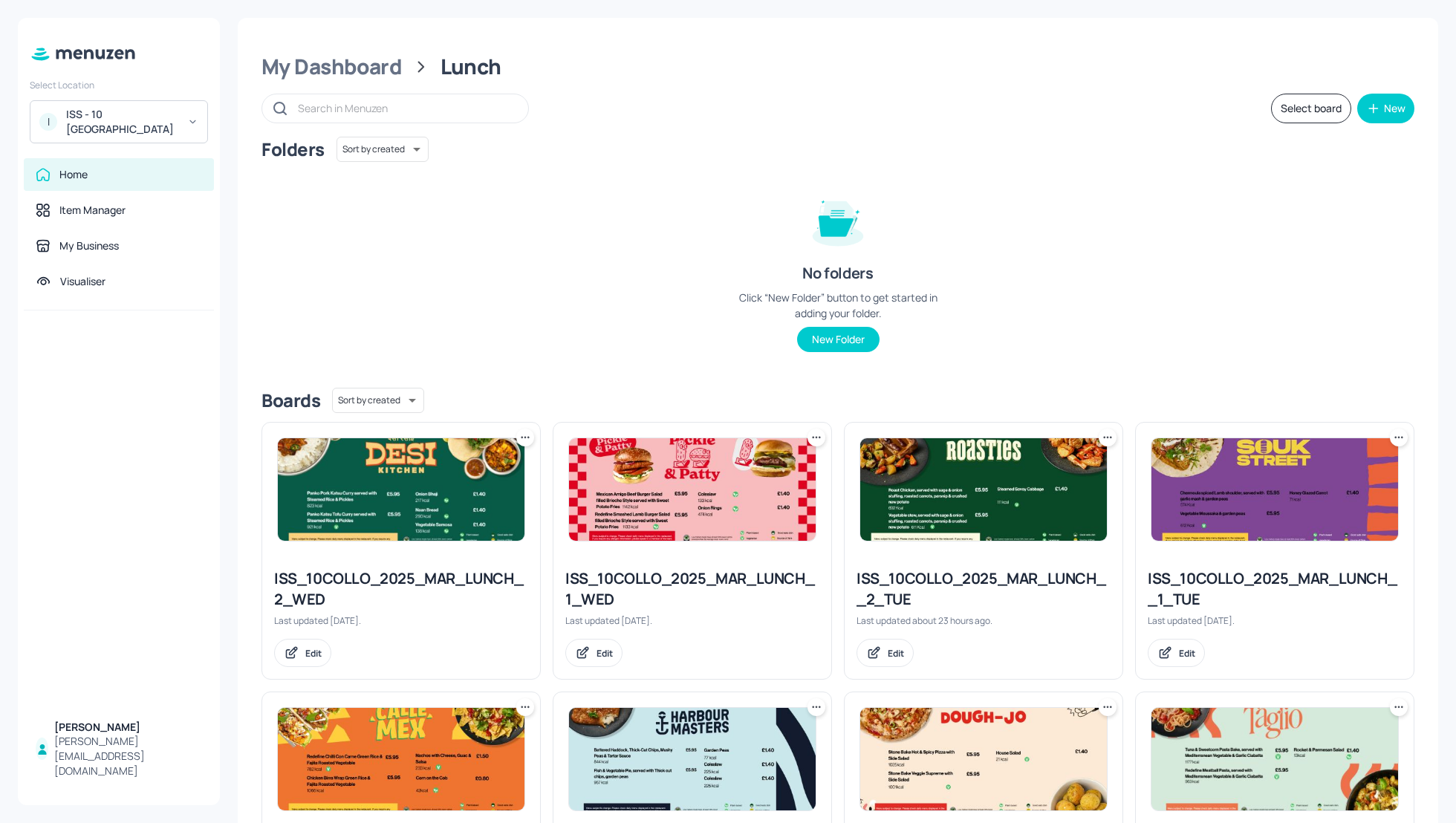
click at [341, 50] on div "My Dashboard Lunch Select board New Folders Sort by created id ​ No folders Cli…" at bounding box center [838, 637] width 1200 height 1238
click at [346, 56] on div "My Dashboard" at bounding box center [332, 67] width 140 height 27
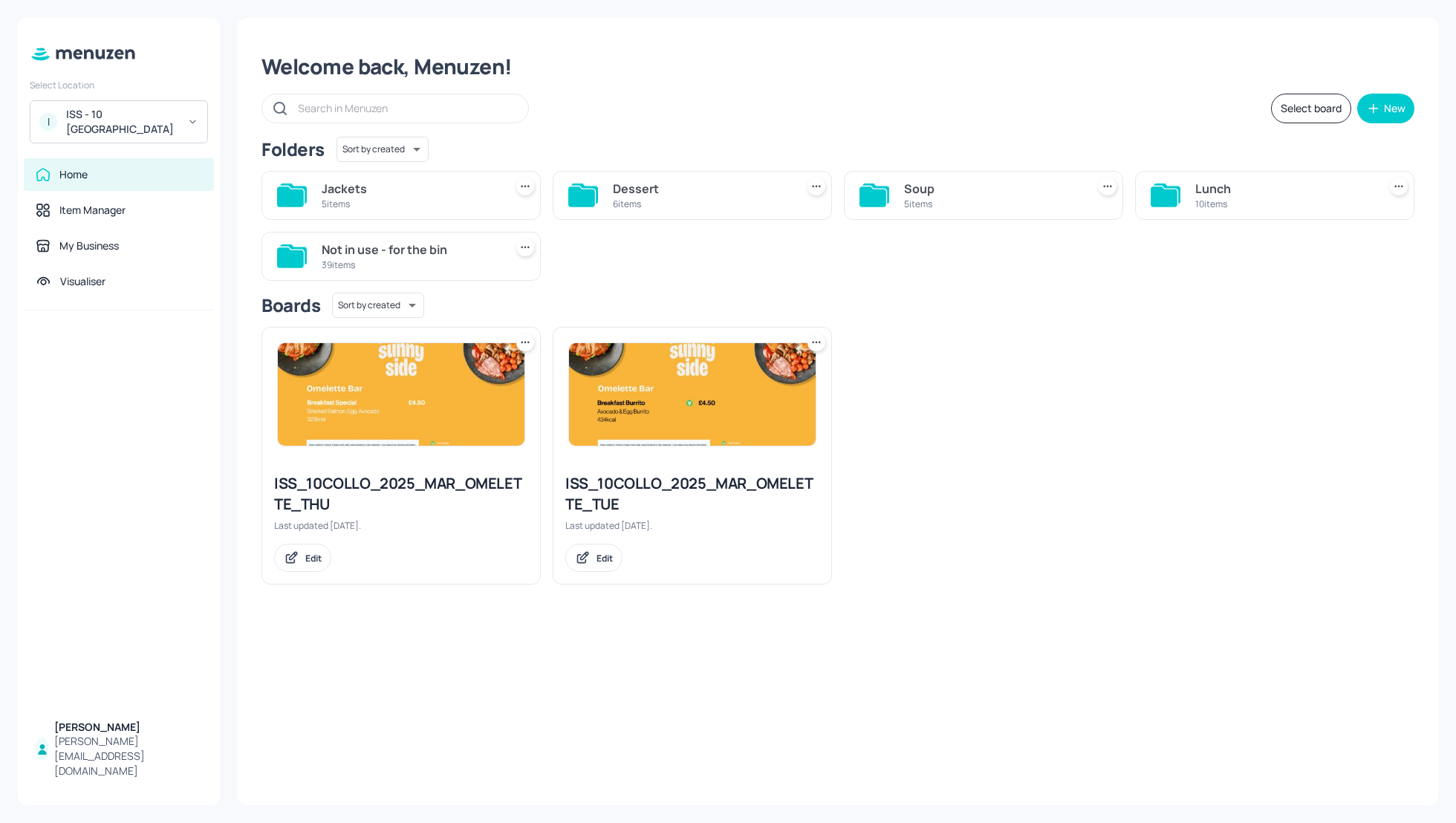
click at [928, 190] on div "Soup" at bounding box center [992, 189] width 177 height 18
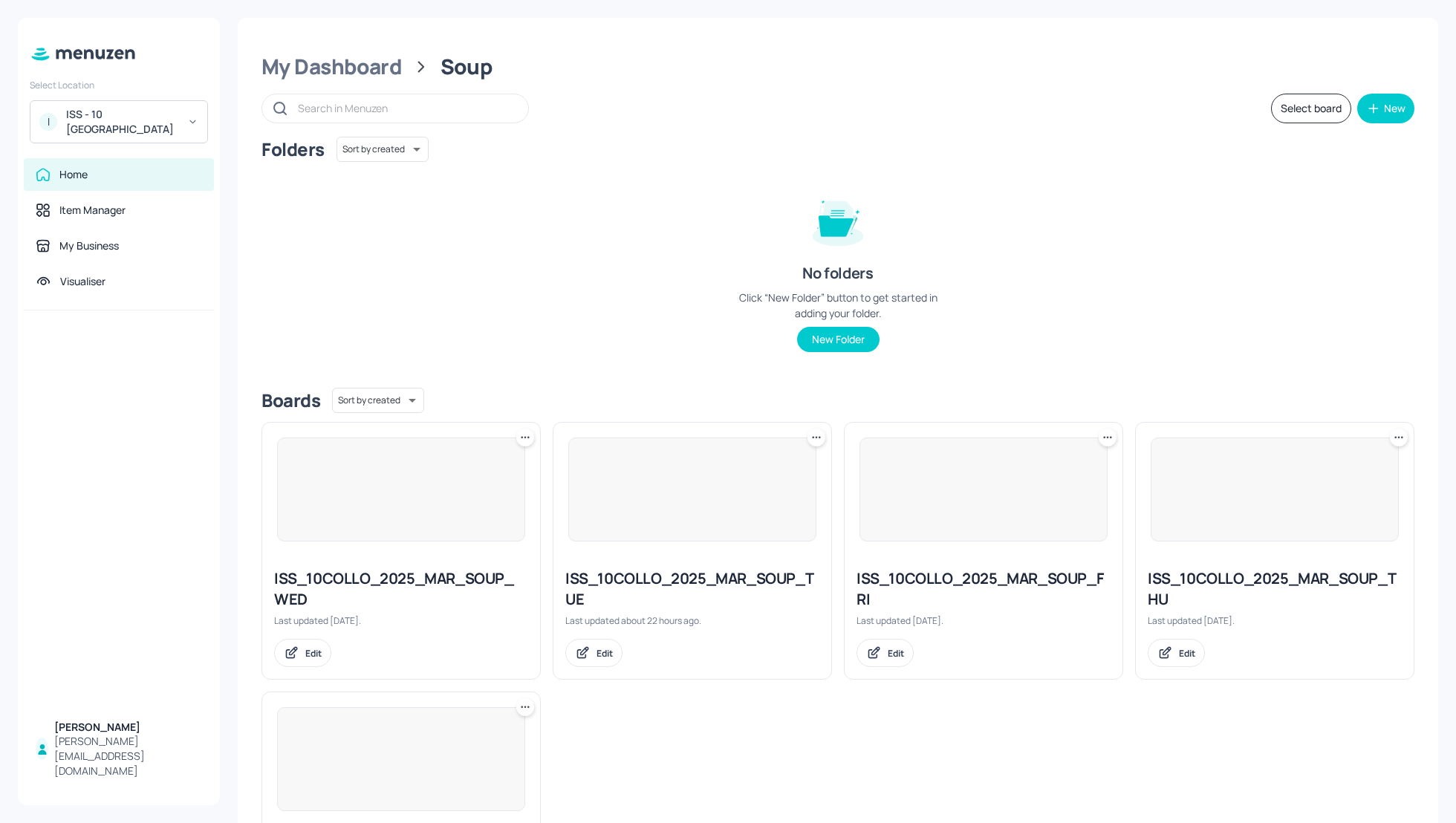
click at [1319, 192] on div "Folders Sort by created id ​ No folders Click “New Folder” button to get starte…" at bounding box center [838, 256] width 1153 height 239
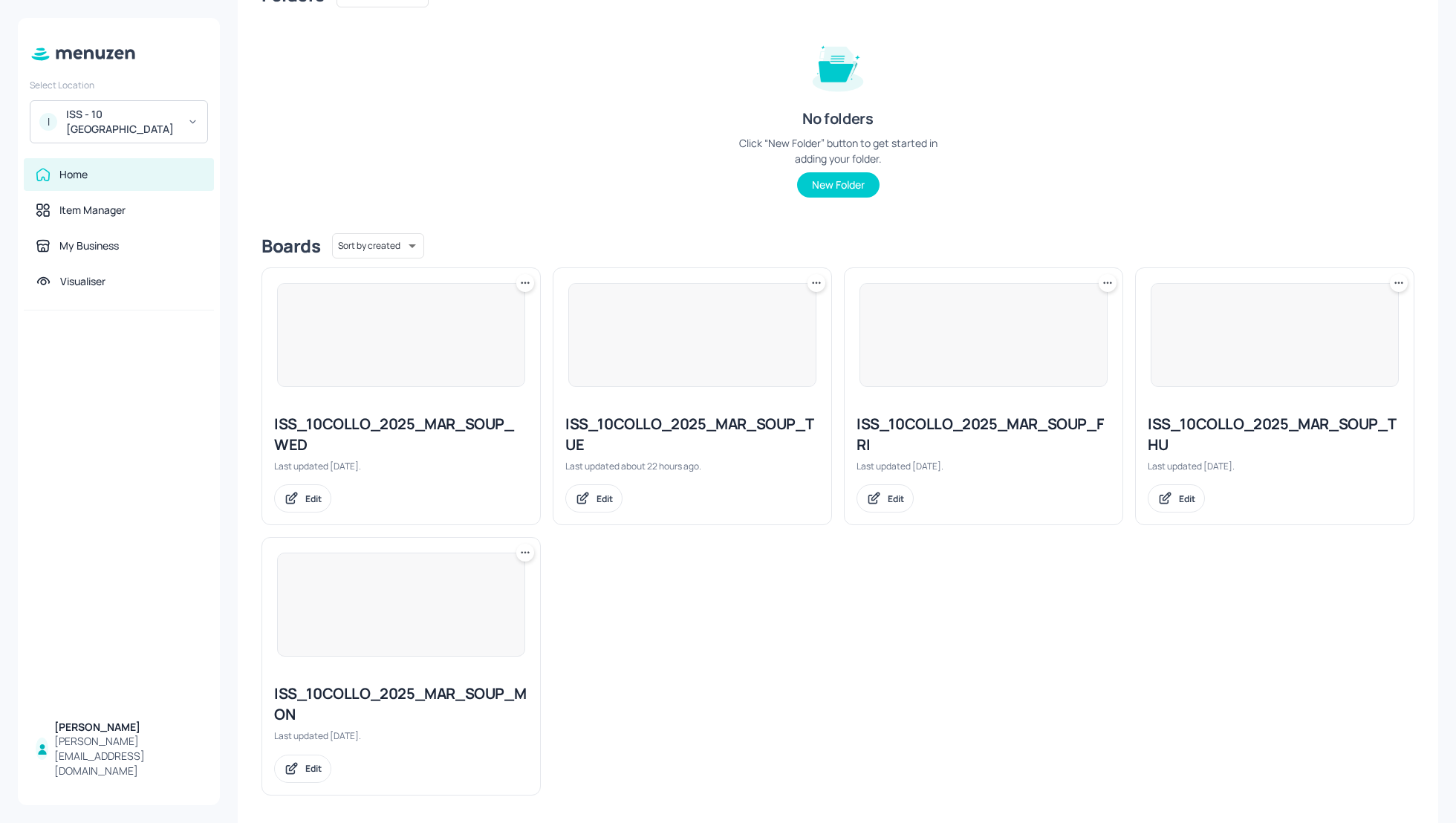
scroll to position [161, 0]
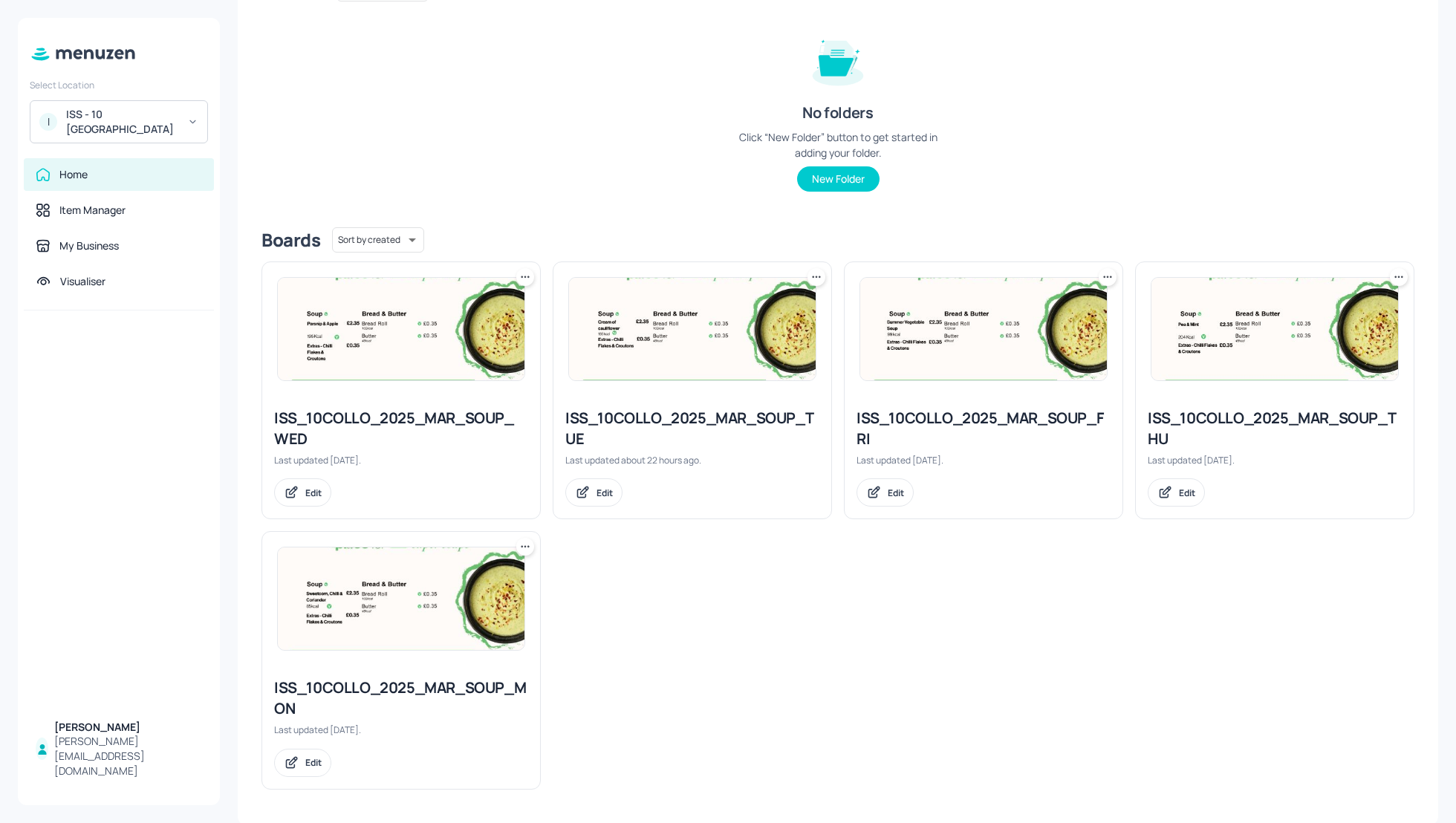
click at [380, 429] on div "ISS_10COLLO_2025_MAR_SOUP_WED" at bounding box center [401, 428] width 254 height 41
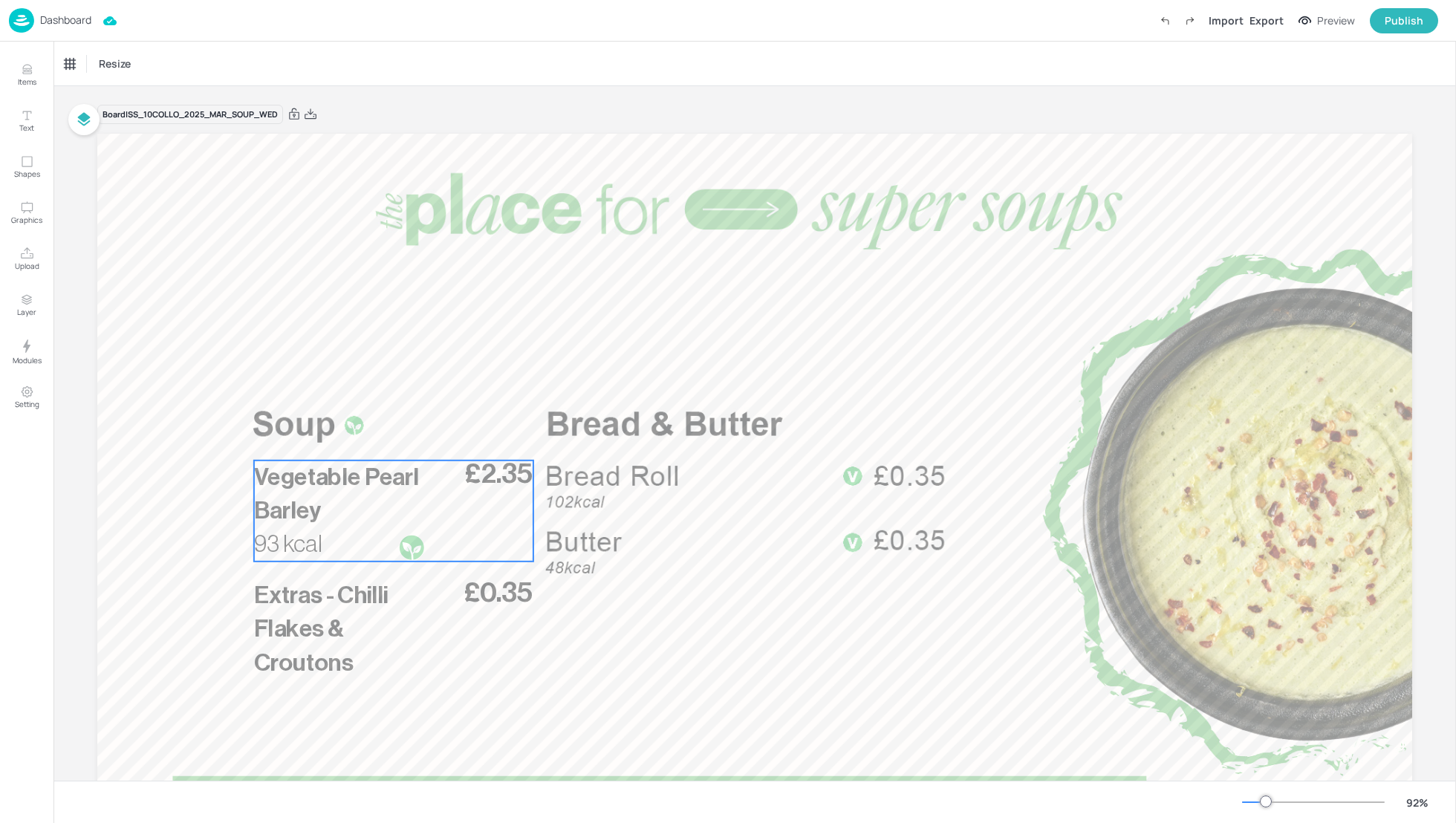
click at [419, 480] on p "Vegetable Pearl Barley" at bounding box center [341, 494] width 173 height 67
click at [102, 68] on div "Vegetable Pearl Barley" at bounding box center [112, 64] width 95 height 14
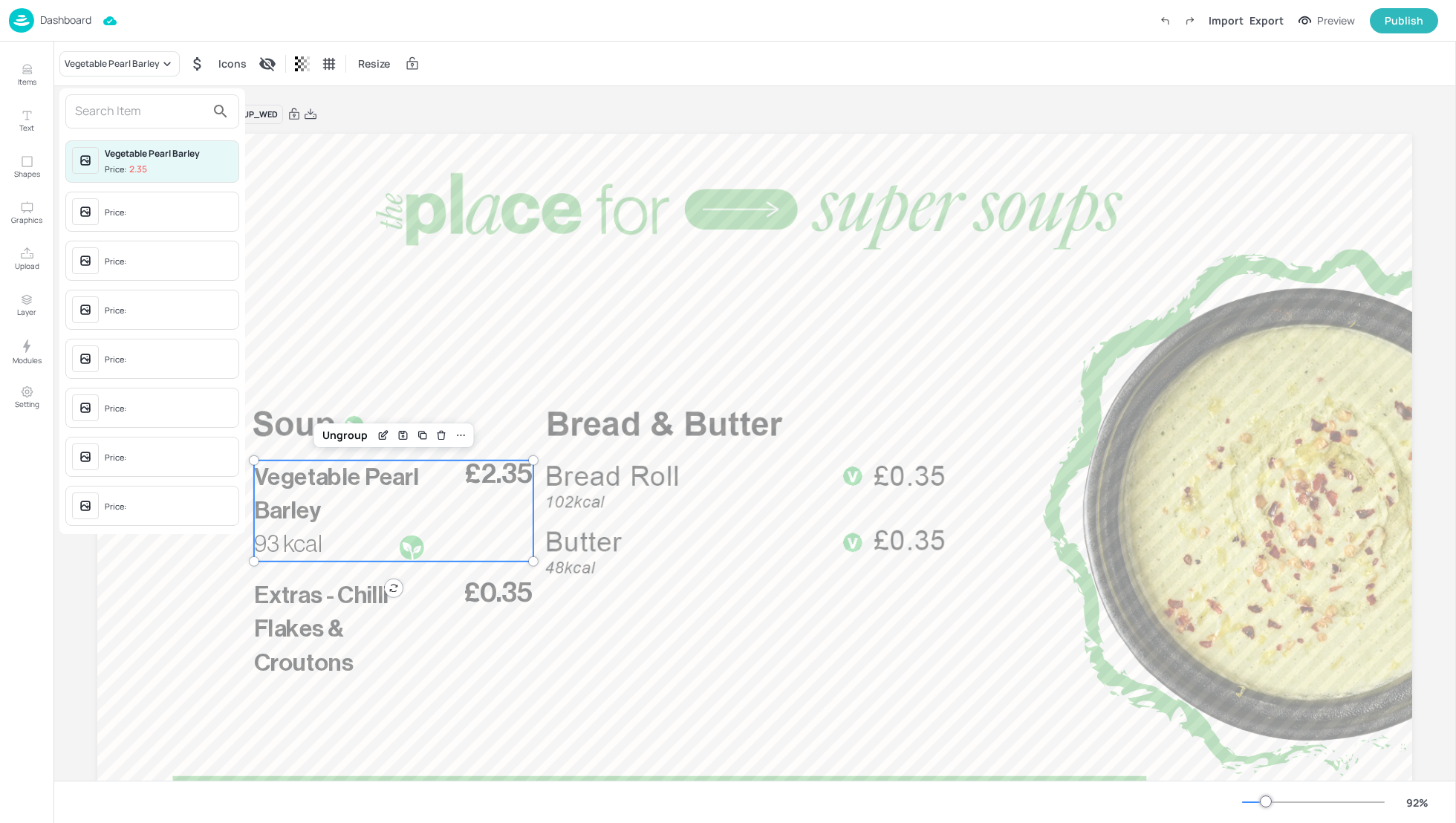
click at [381, 434] on div at bounding box center [728, 411] width 1456 height 823
click at [380, 435] on icon "Edit Item" at bounding box center [383, 435] width 13 height 12
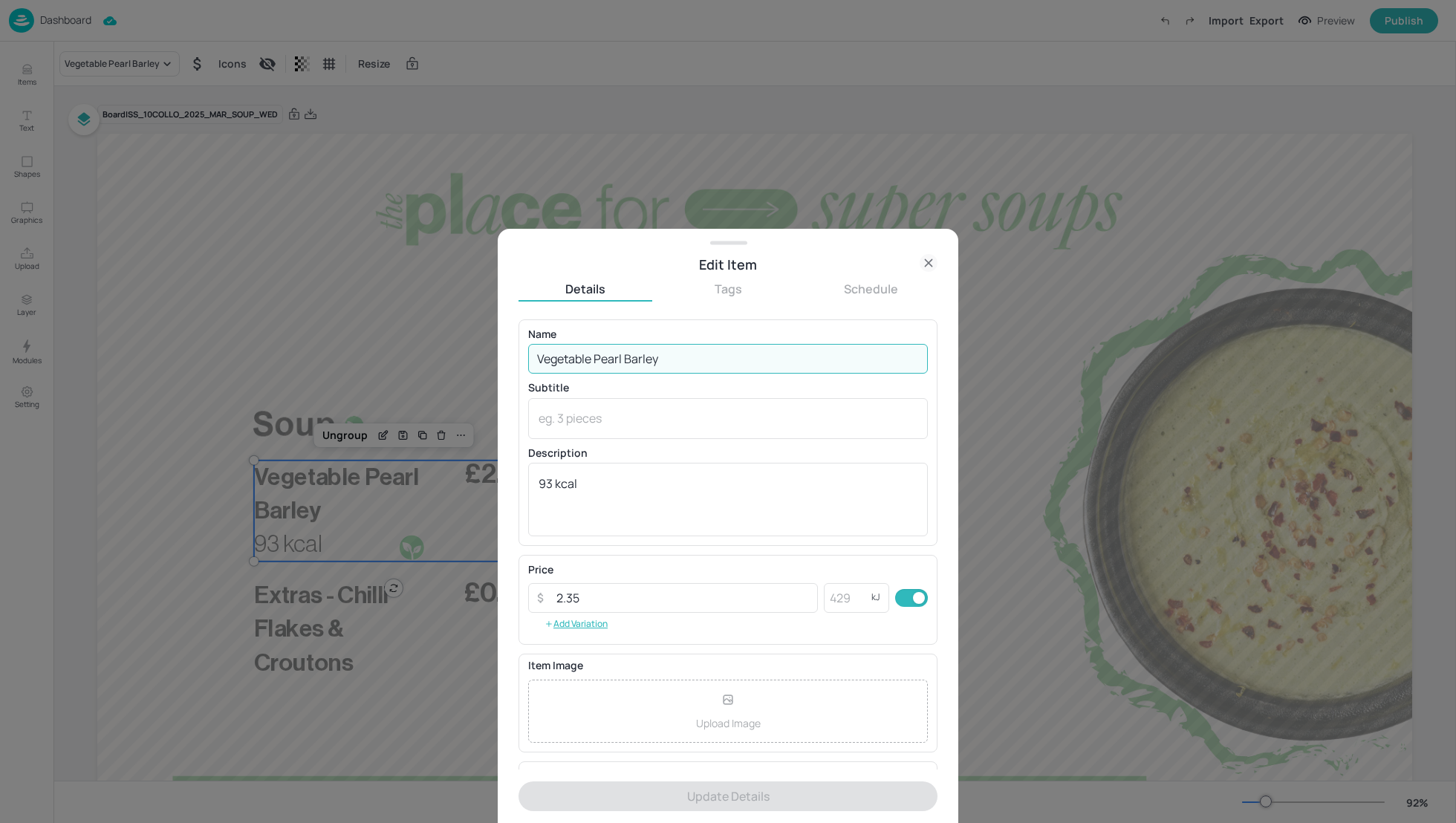
drag, startPoint x: 691, startPoint y: 359, endPoint x: 398, endPoint y: 349, distance: 293.2
click at [398, 349] on div "Edit Item Details Tags Schedule Name Vegetable Pearl Barley ​ Subtitle x ​ Desc…" at bounding box center [728, 411] width 1456 height 823
click at [610, 353] on input "Vegetable Pearl Barley" at bounding box center [728, 359] width 400 height 30
click at [597, 360] on input "Vegetable Pearl Barley" at bounding box center [728, 359] width 400 height 30
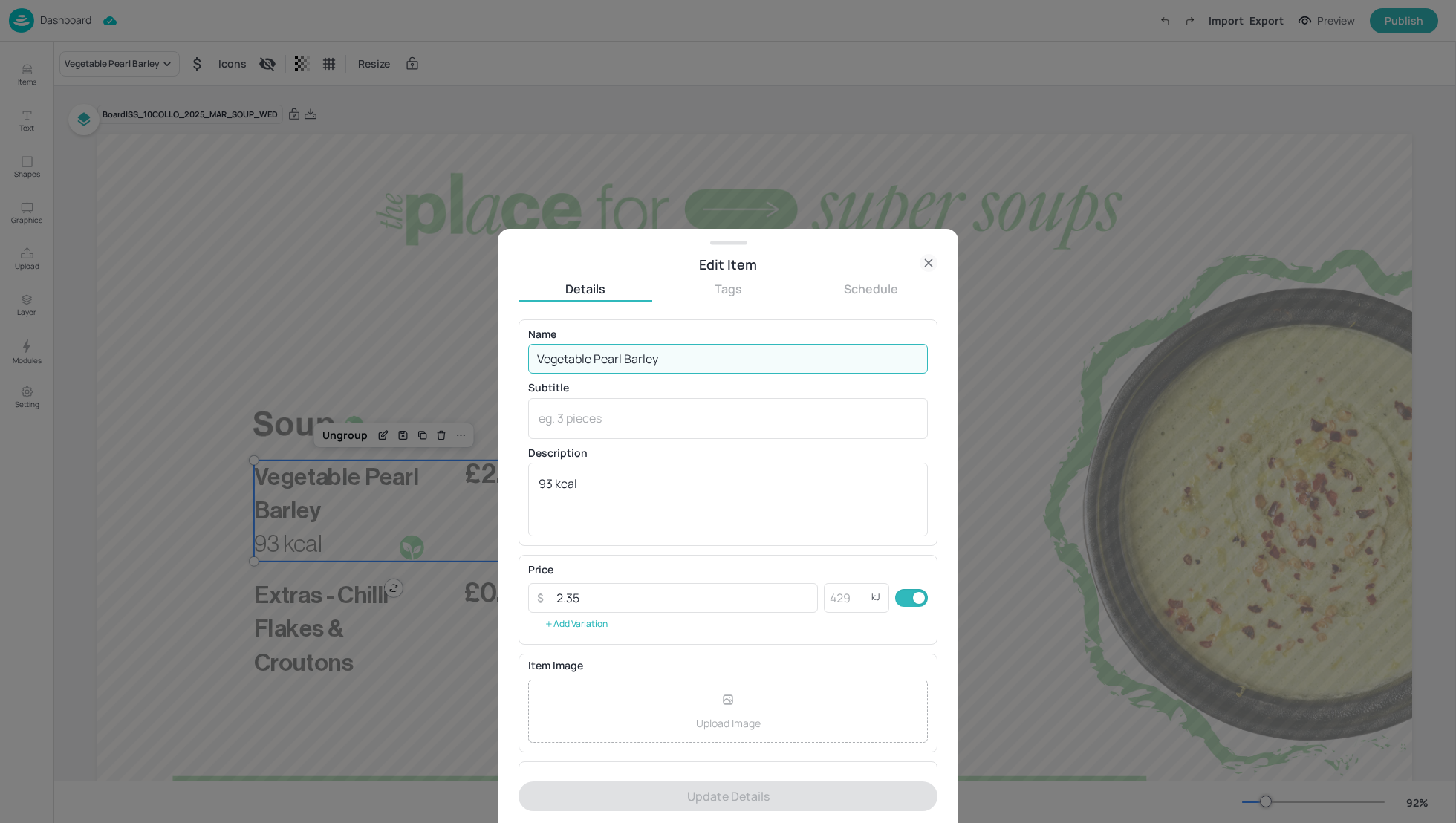
click at [597, 360] on input "Vegetable Pearl Barley" at bounding box center [728, 359] width 400 height 30
paste input "Indian spiced Tomato & Red Lentil"
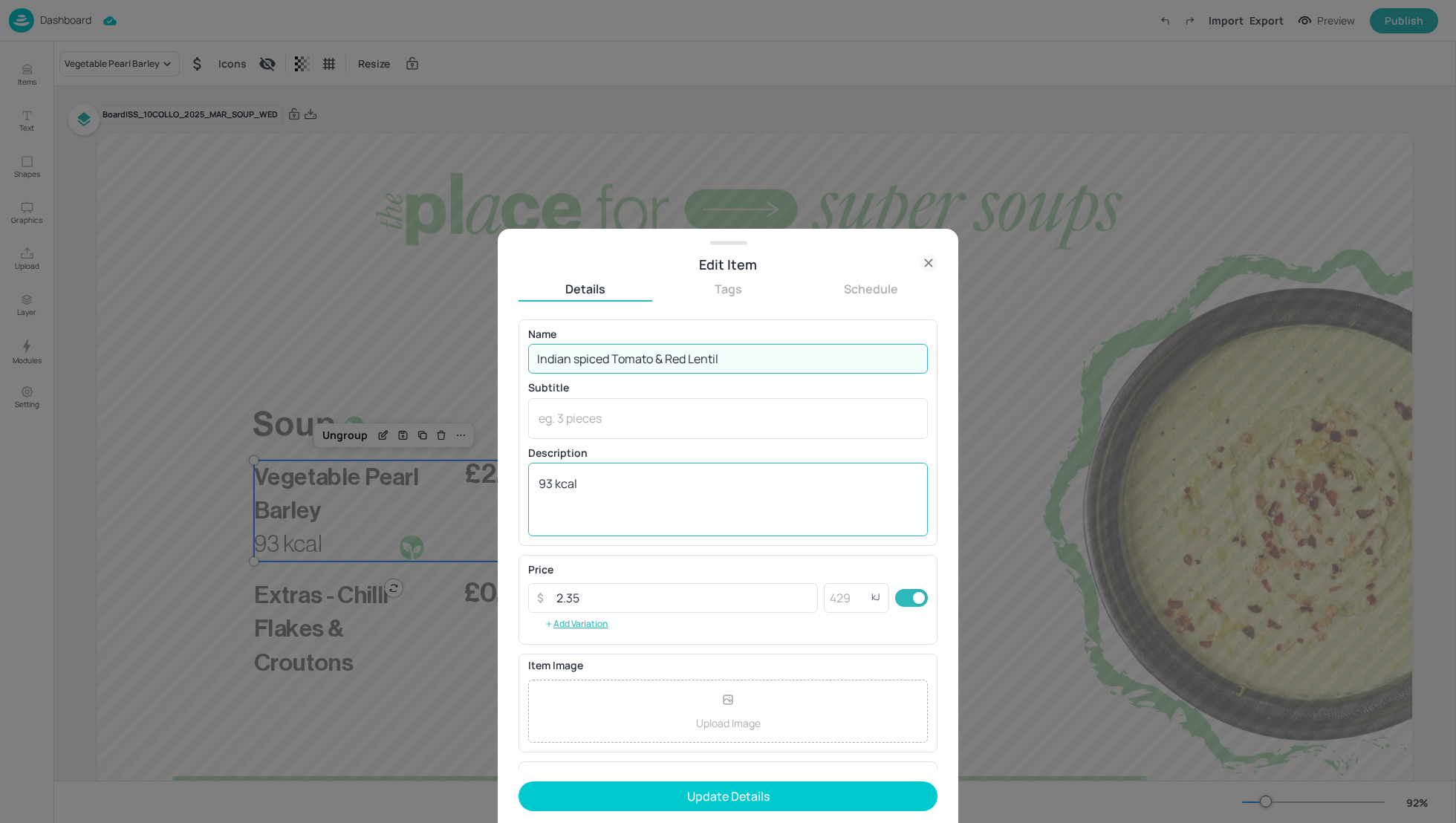
type input "Indian spiced Tomato & Red Lentil"
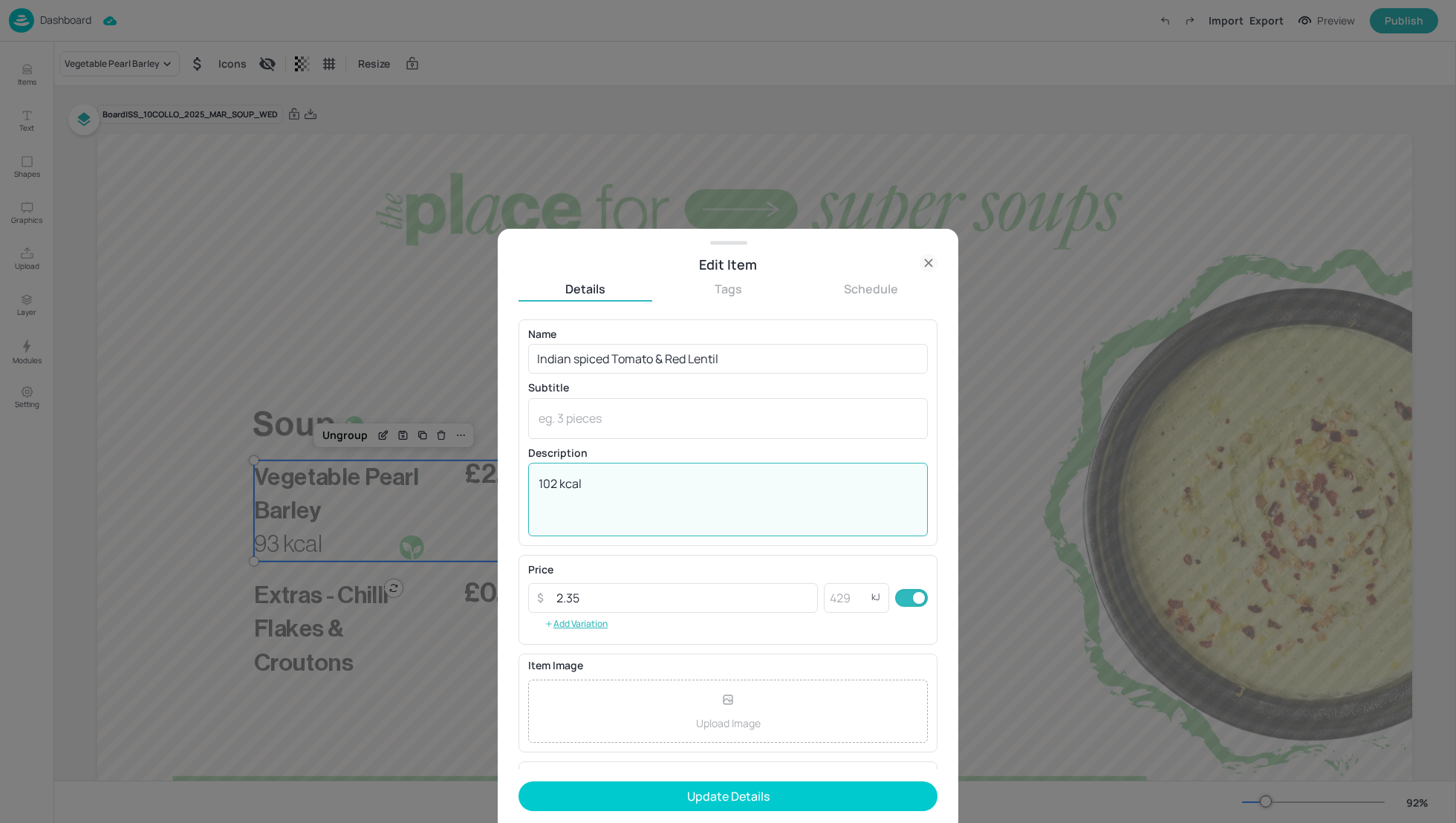
type textarea "102 kcal"
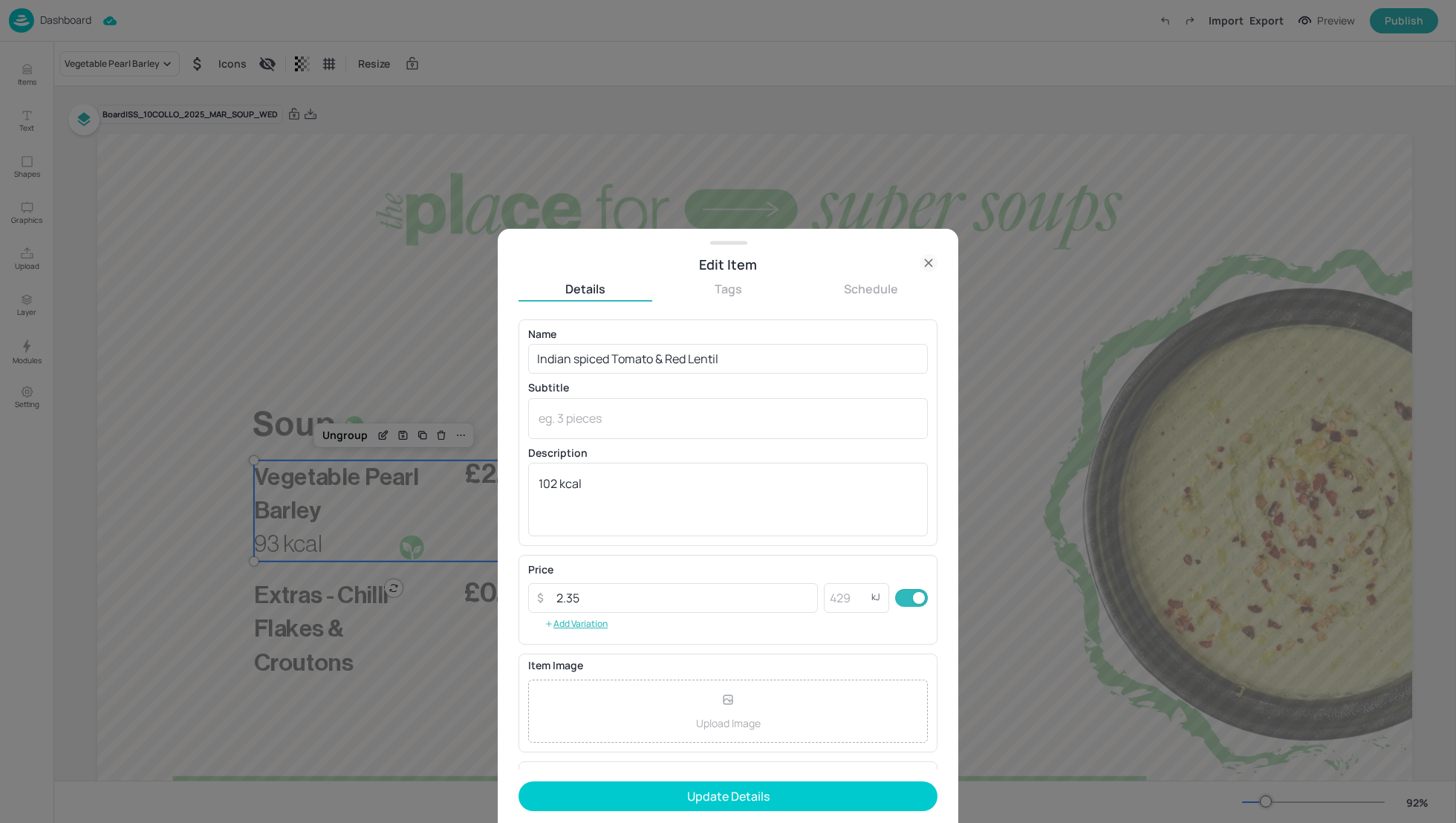
scroll to position [98, 0]
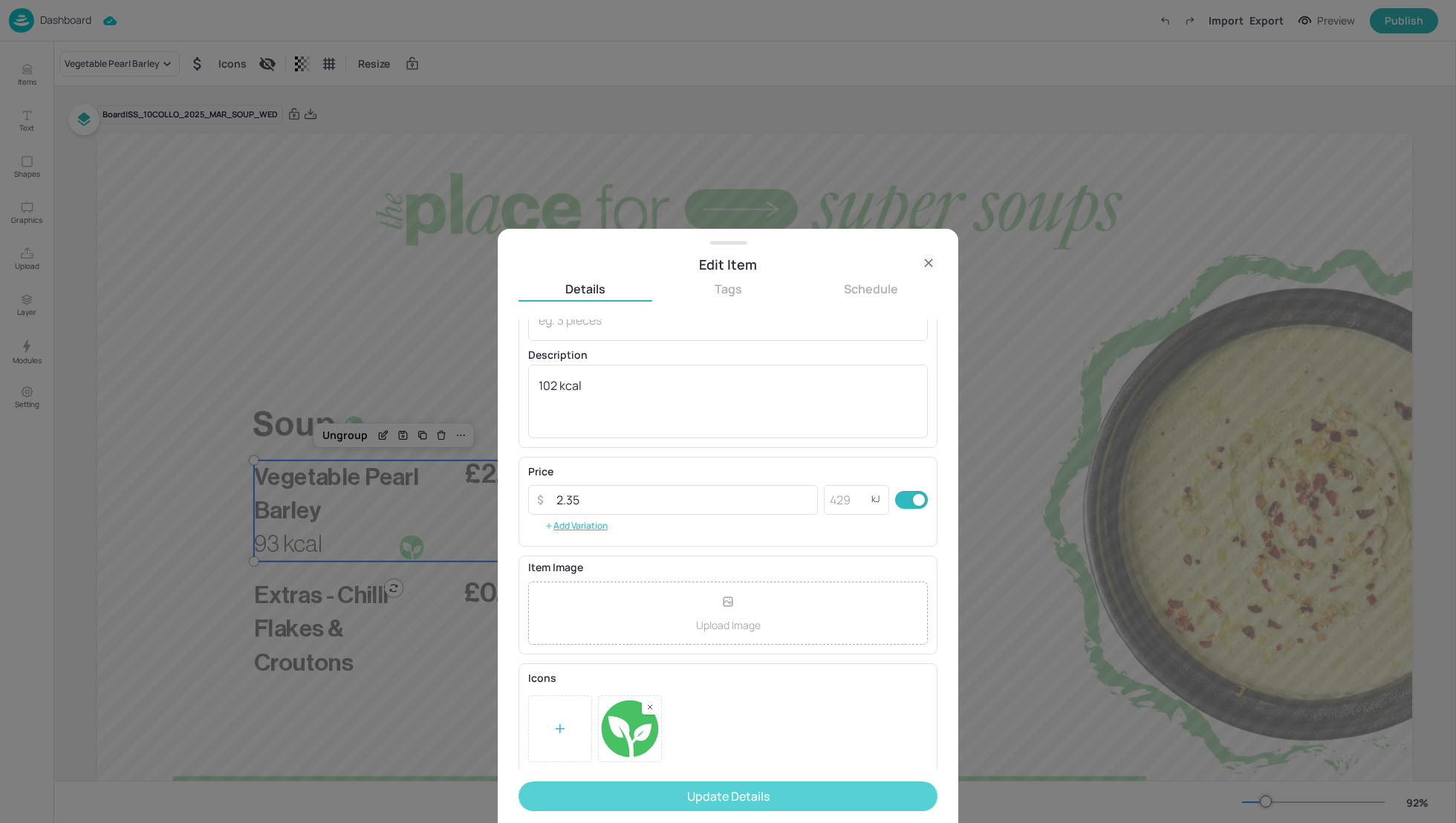
click at [770, 805] on button "Update Details" at bounding box center [728, 797] width 419 height 30
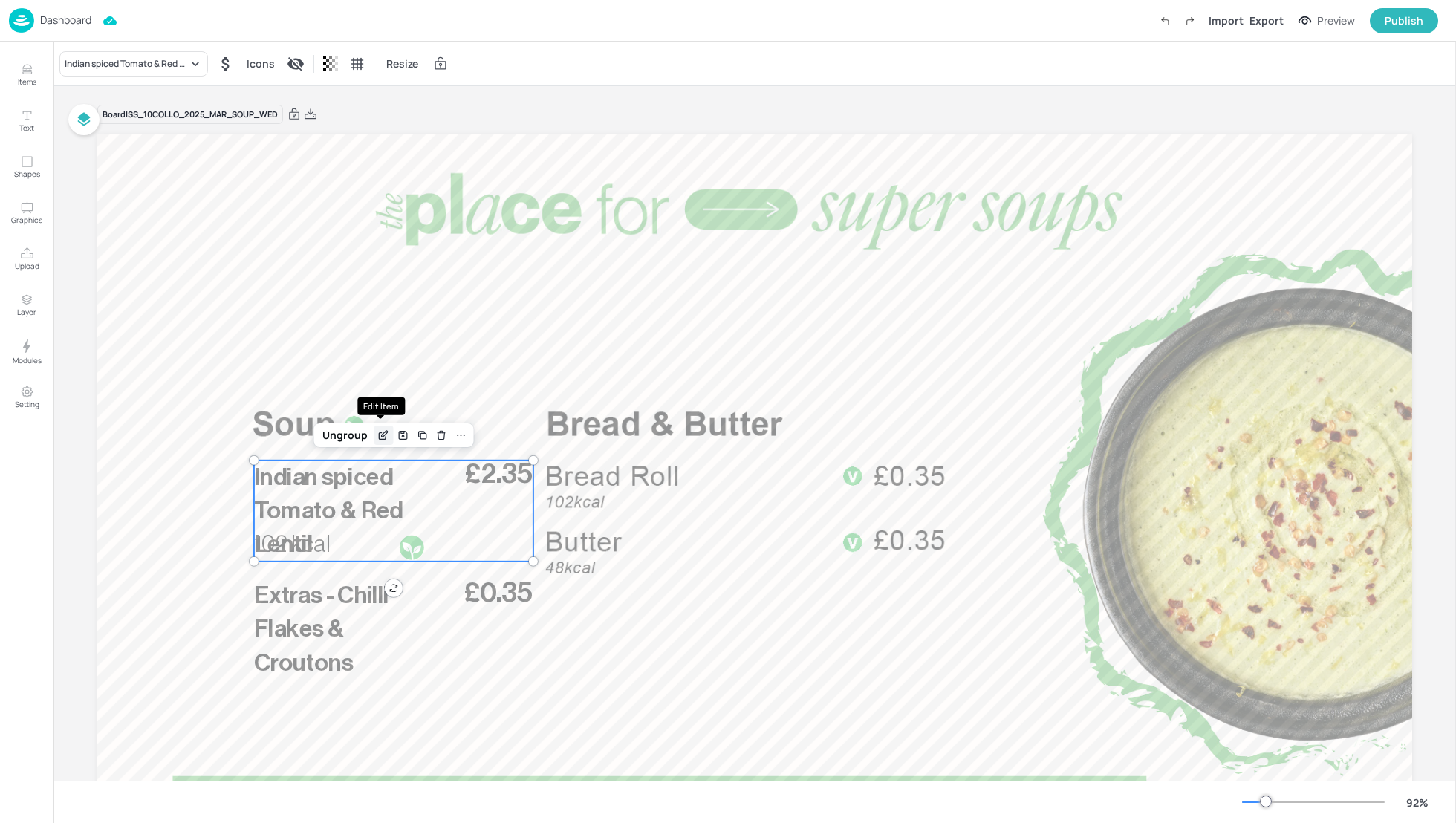
click at [379, 433] on icon "Edit Item" at bounding box center [383, 435] width 13 height 12
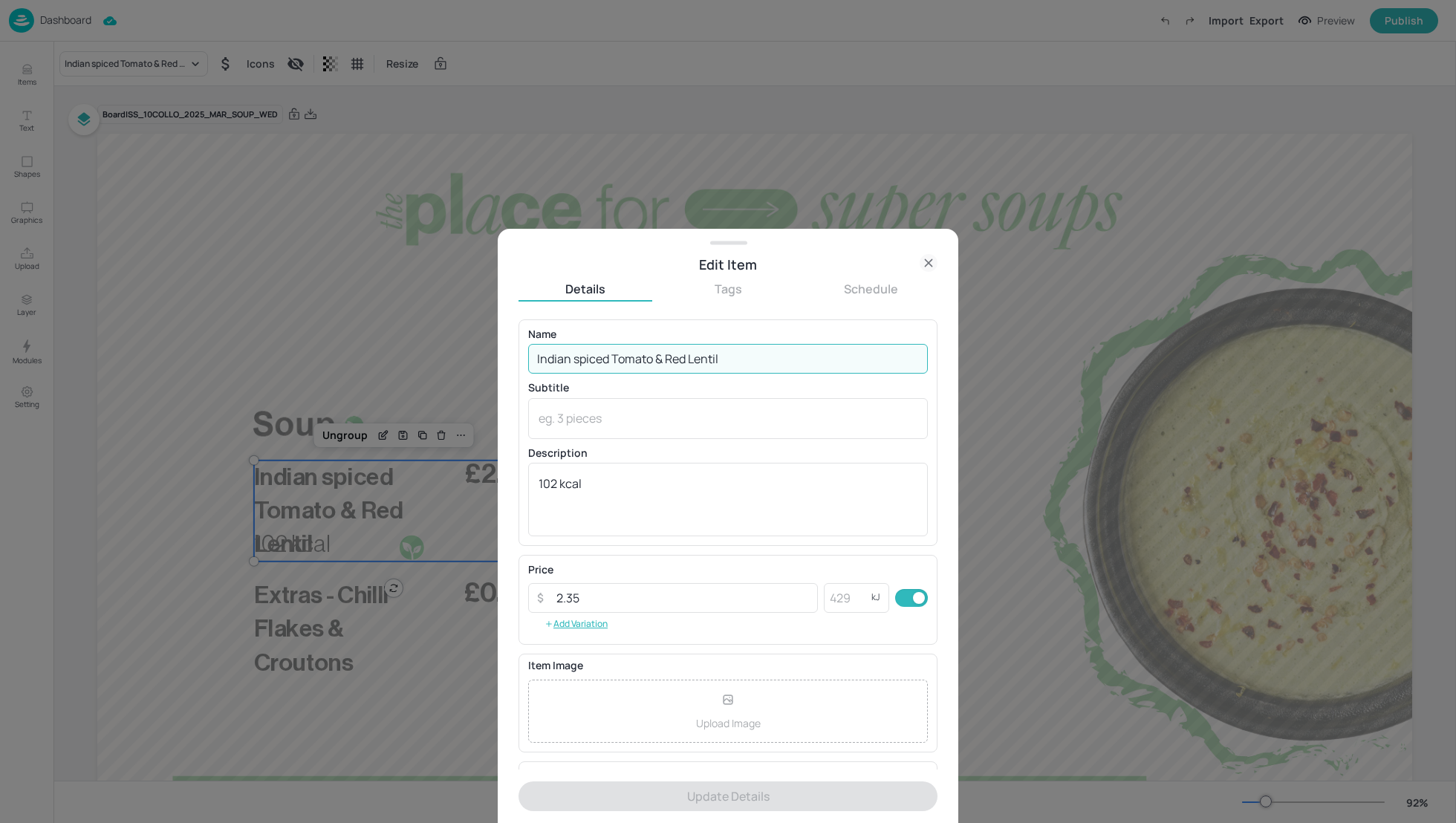
drag, startPoint x: 612, startPoint y: 358, endPoint x: 572, endPoint y: 354, distance: 40.2
click at [572, 354] on input "Indian spiced Tomato & Red Lentil" at bounding box center [728, 359] width 400 height 30
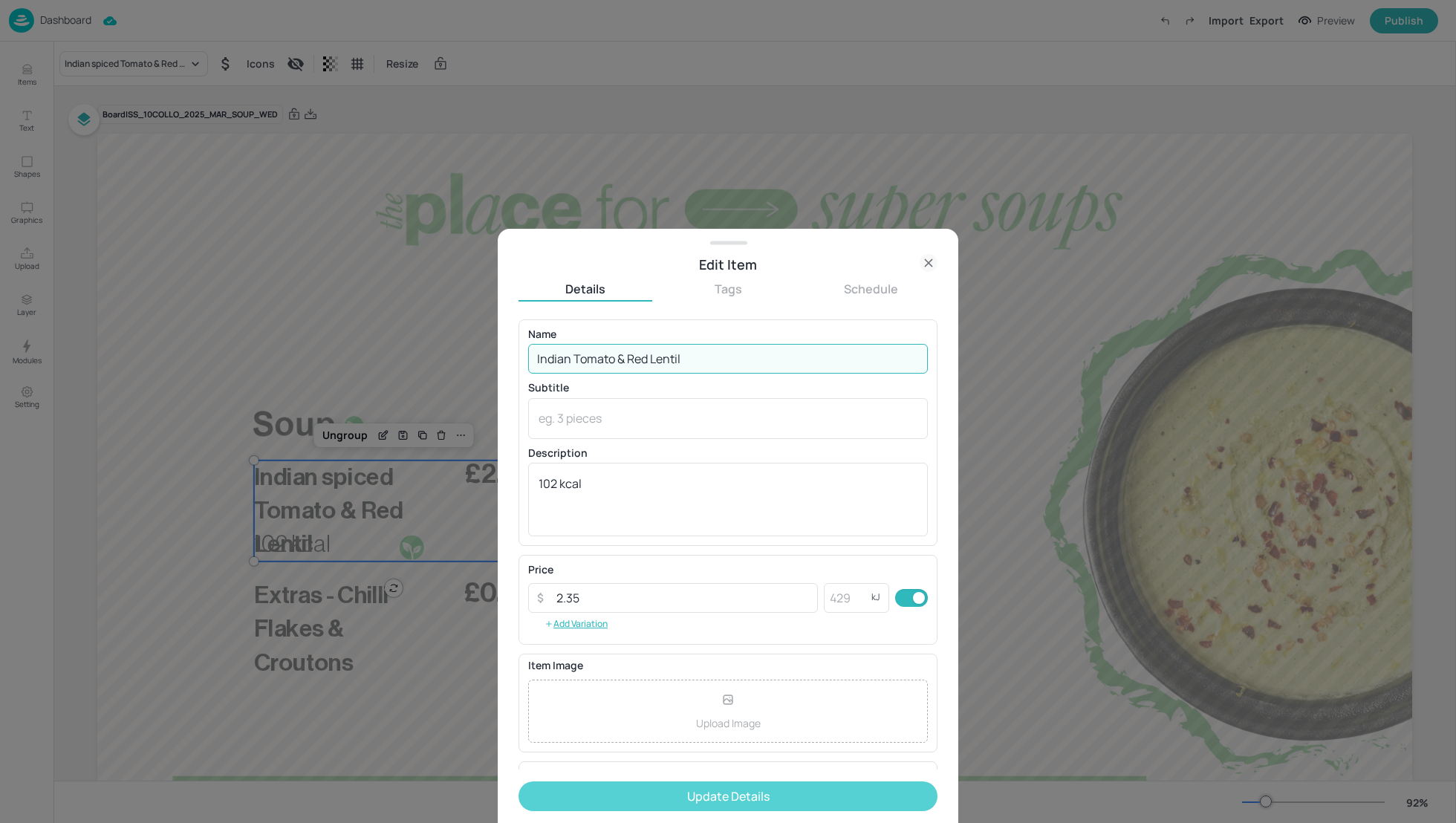
type input "Indian Tomato & Red Lentil"
click at [769, 790] on button "Update Details" at bounding box center [728, 797] width 419 height 30
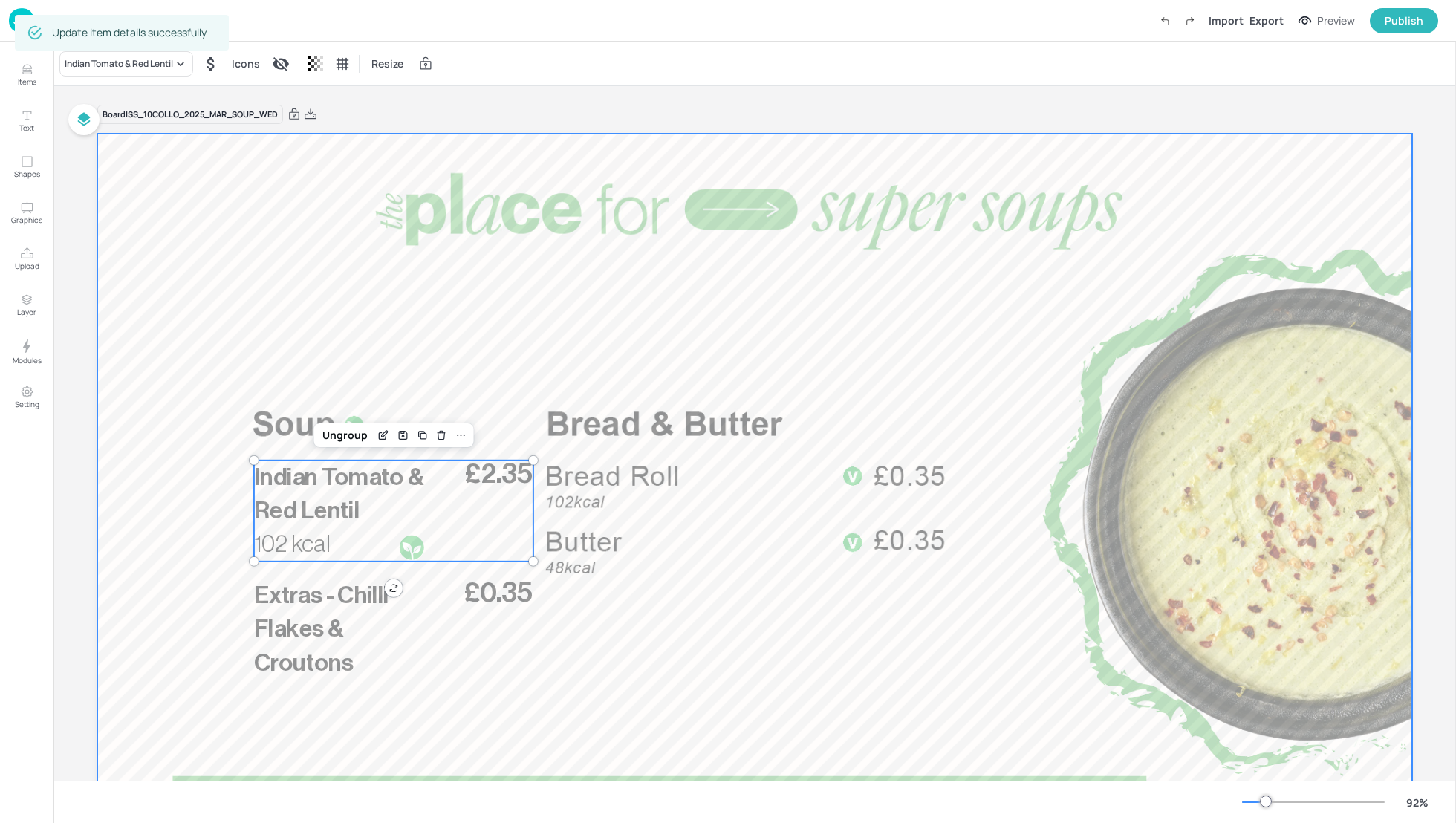
click at [288, 323] on div at bounding box center [755, 503] width 1315 height 740
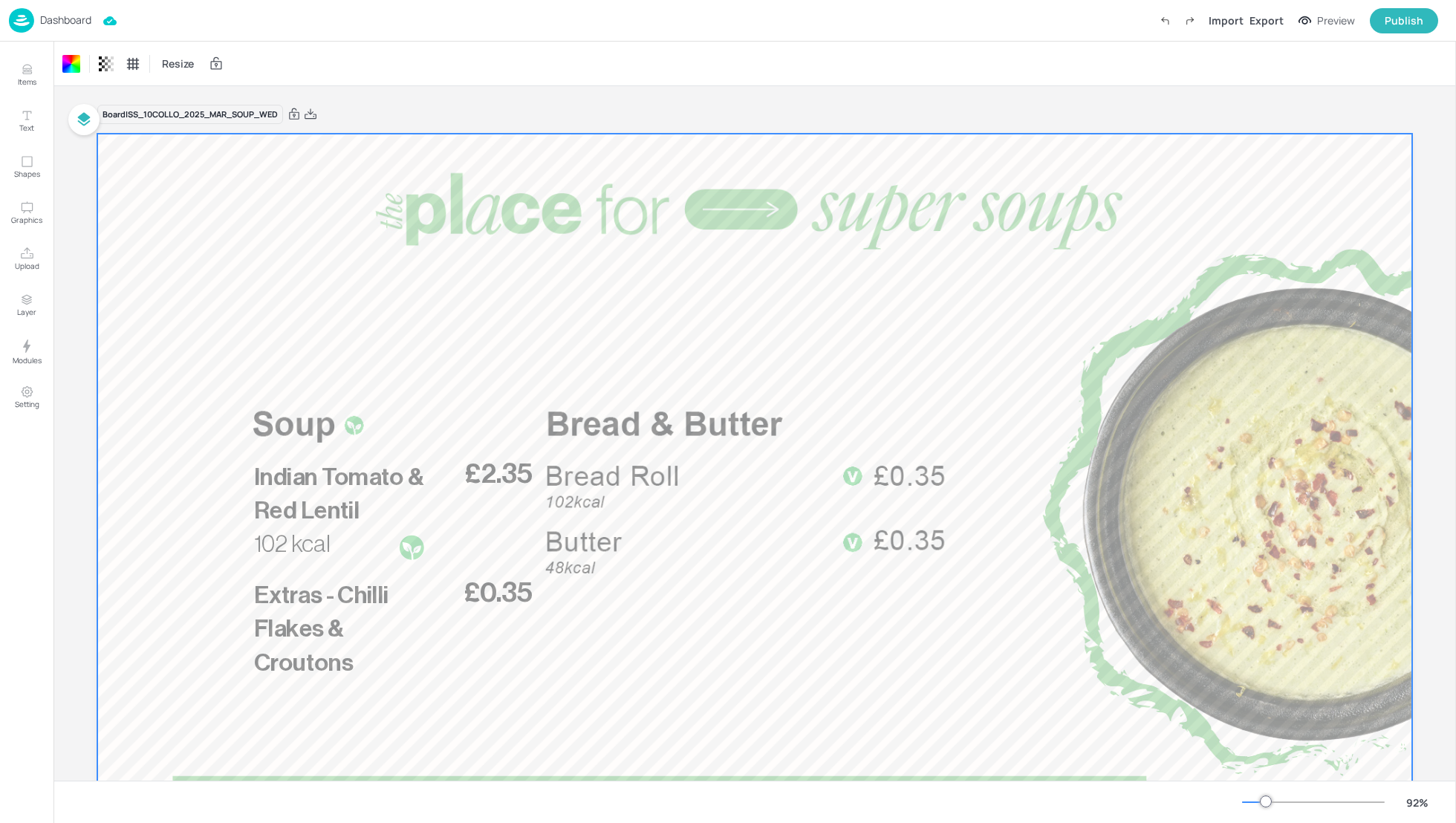
click at [313, 122] on div "Board ISS_10COLLO_2025_MAR_SOUP_WED" at bounding box center [755, 115] width 1315 height 21
click at [311, 113] on icon at bounding box center [311, 114] width 12 height 11
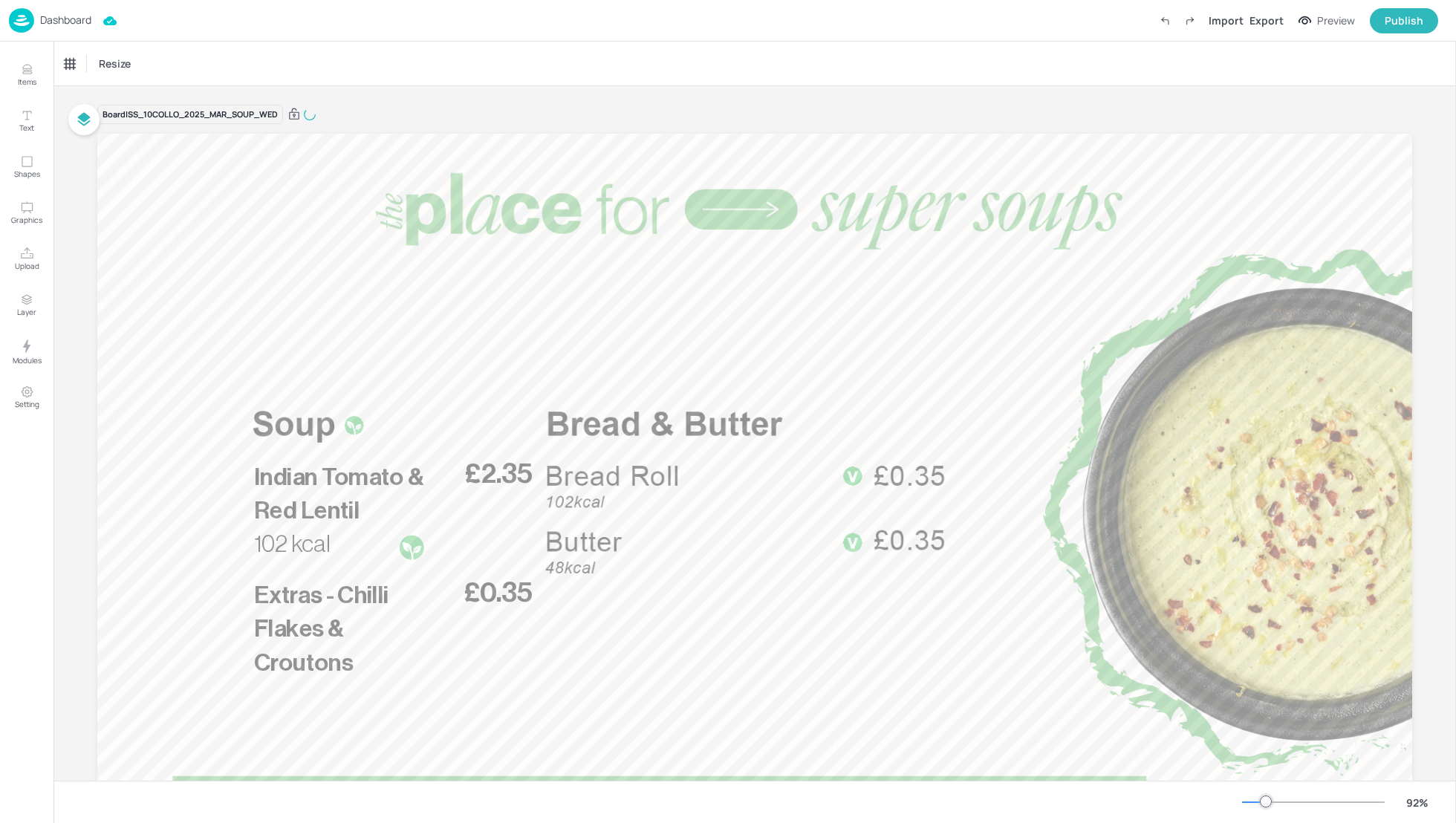
click at [402, 56] on div "Resize" at bounding box center [755, 63] width 1403 height 44
